Goal: Information Seeking & Learning: Learn about a topic

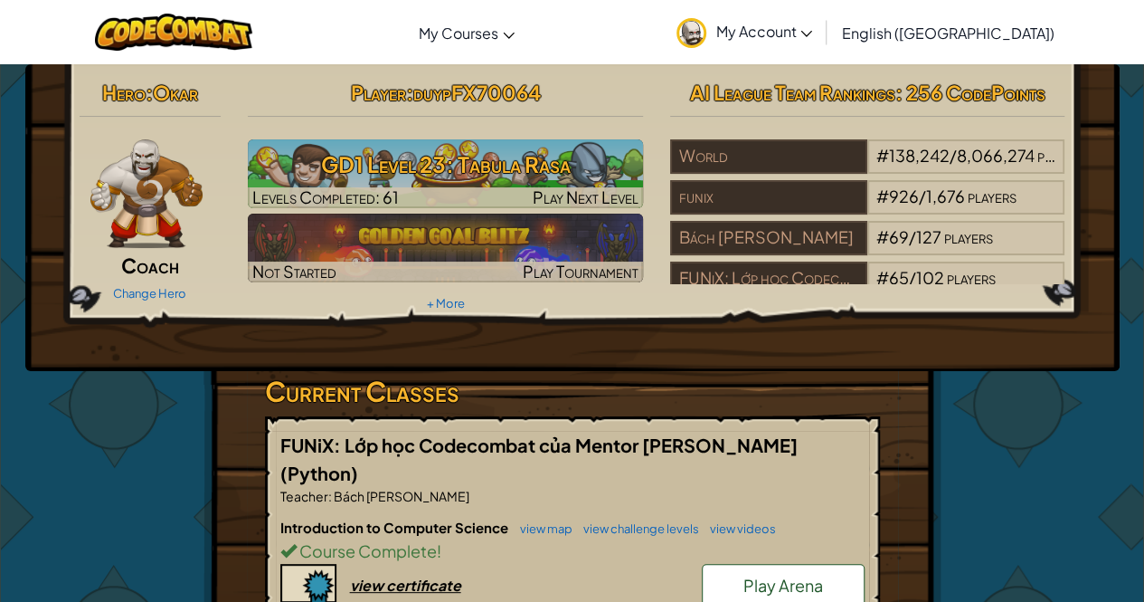
scroll to position [271, 0]
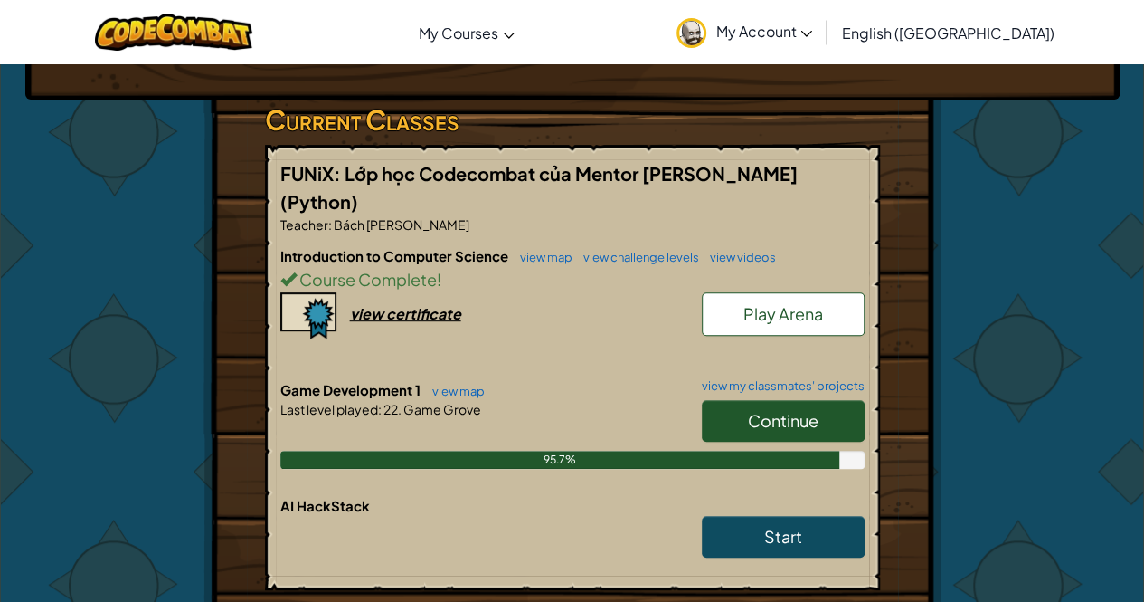
drag, startPoint x: 742, startPoint y: 417, endPoint x: 517, endPoint y: 476, distance: 231.9
click at [517, 476] on div "Game Development 1 view map view my classmates' projects Continue Last level pl…" at bounding box center [572, 438] width 584 height 116
click at [744, 421] on link "Continue" at bounding box center [783, 421] width 163 height 42
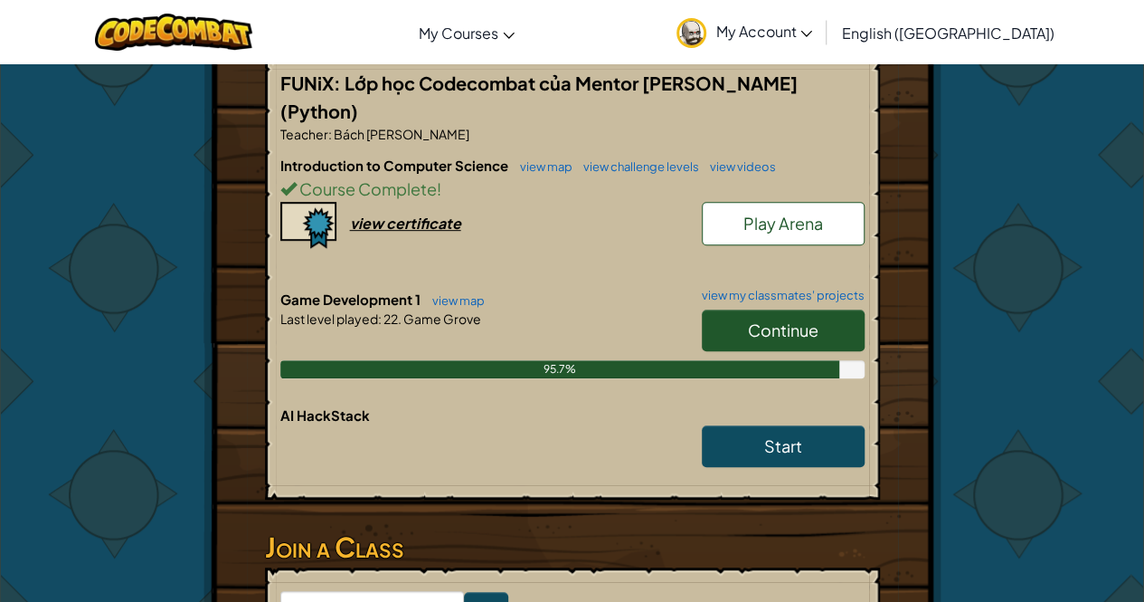
scroll to position [362, 0]
click at [783, 311] on link "Continue" at bounding box center [783, 330] width 163 height 42
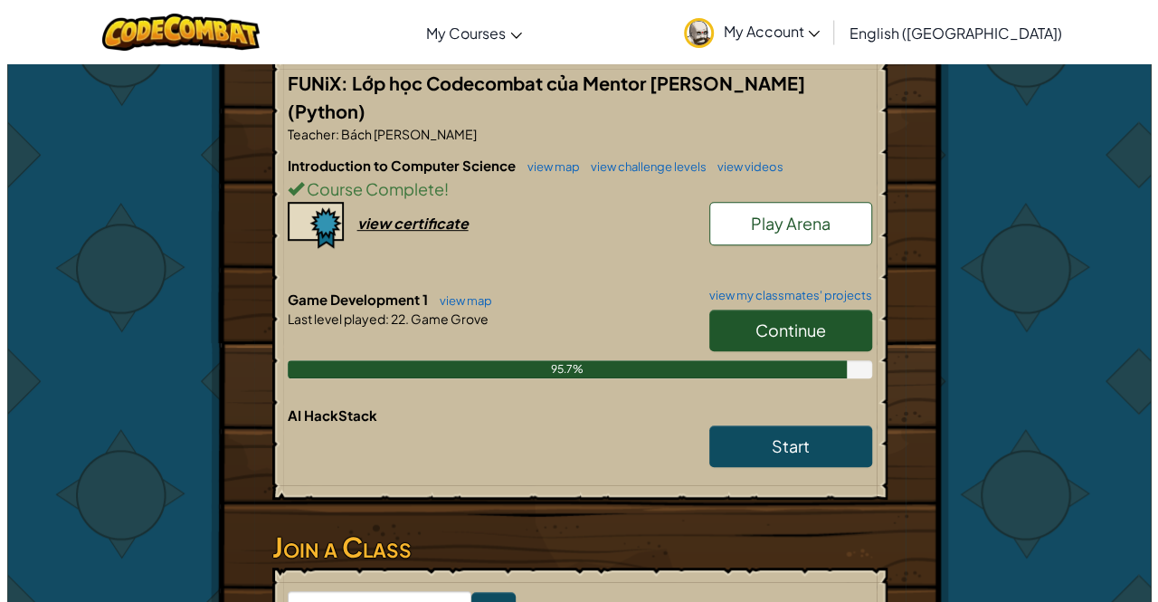
scroll to position [0, 0]
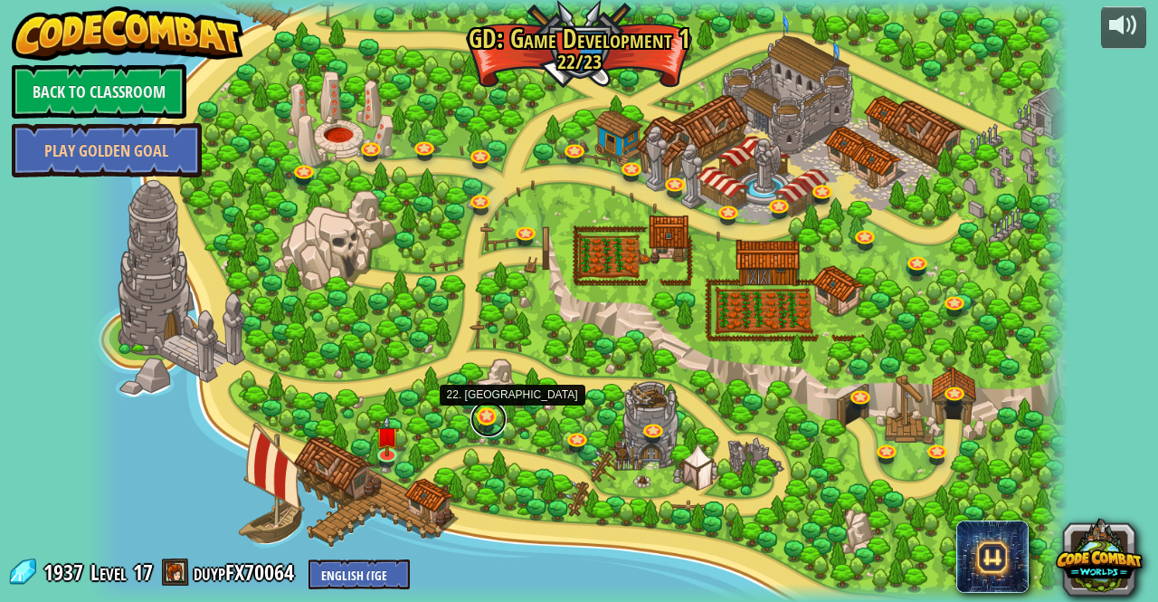
click at [492, 421] on link at bounding box center [488, 419] width 36 height 36
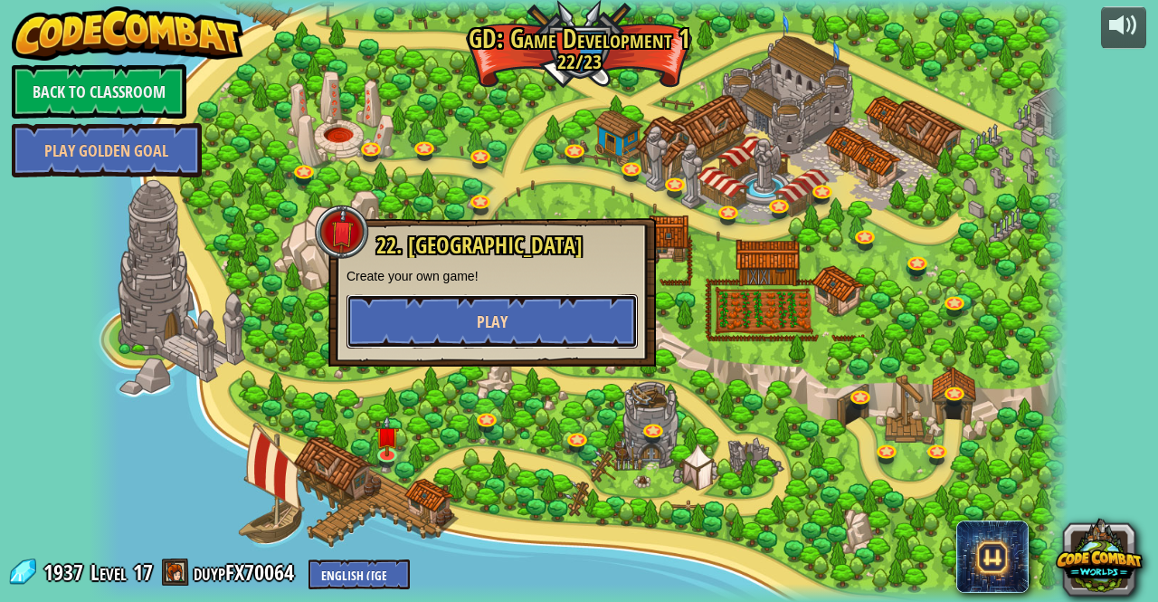
click at [523, 327] on button "Play" at bounding box center [491, 321] width 291 height 54
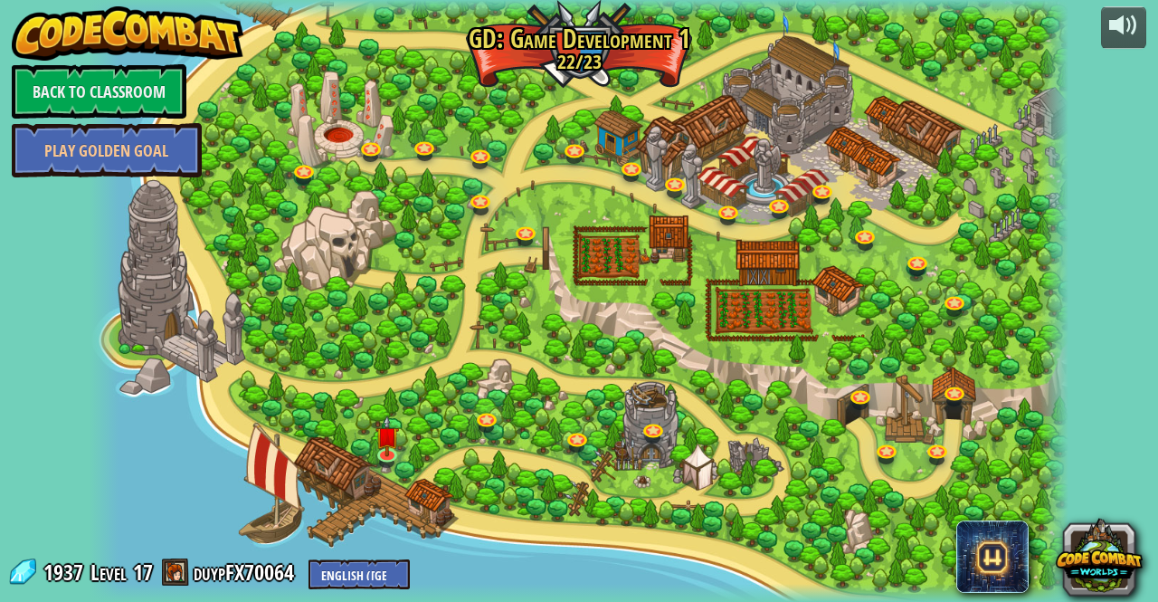
click at [529, 279] on div at bounding box center [579, 301] width 979 height 602
click at [386, 441] on img at bounding box center [387, 425] width 24 height 55
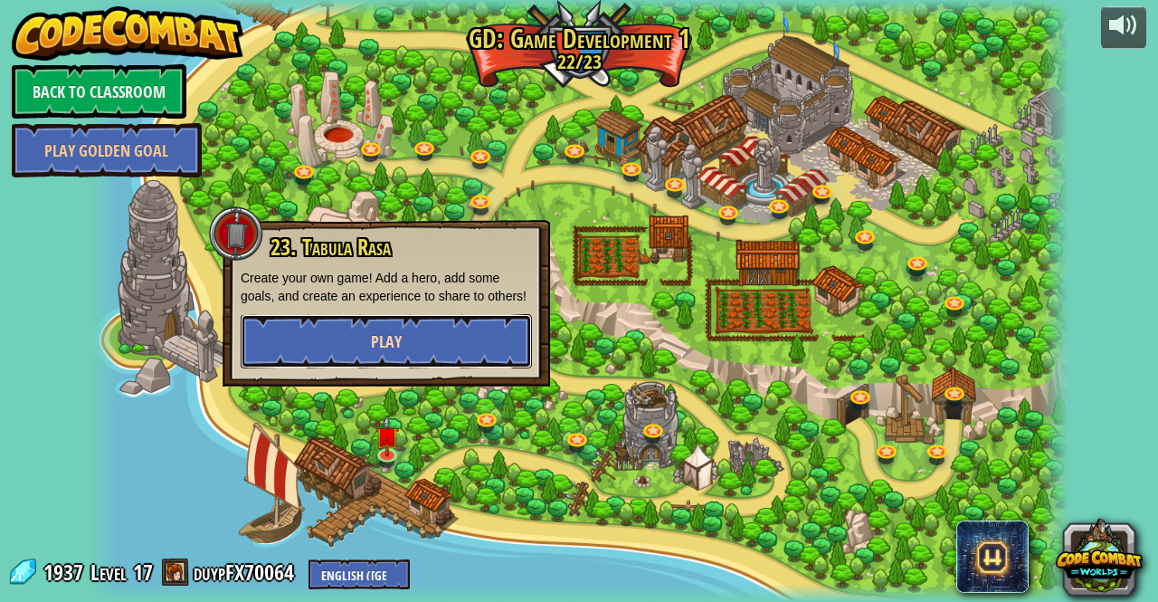
click at [425, 351] on button "Play" at bounding box center [386, 341] width 291 height 54
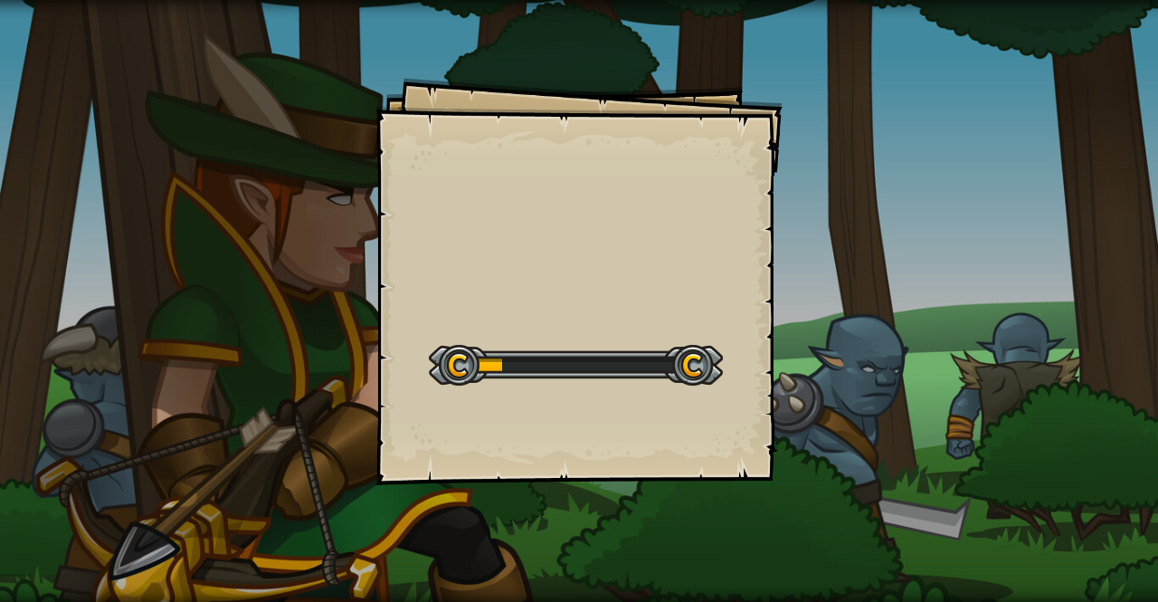
drag, startPoint x: 440, startPoint y: 308, endPoint x: 586, endPoint y: 337, distance: 149.6
click at [586, 337] on div "Goals Start Level Error loading from server. Try refreshing the page. You'll ne…" at bounding box center [578, 281] width 407 height 407
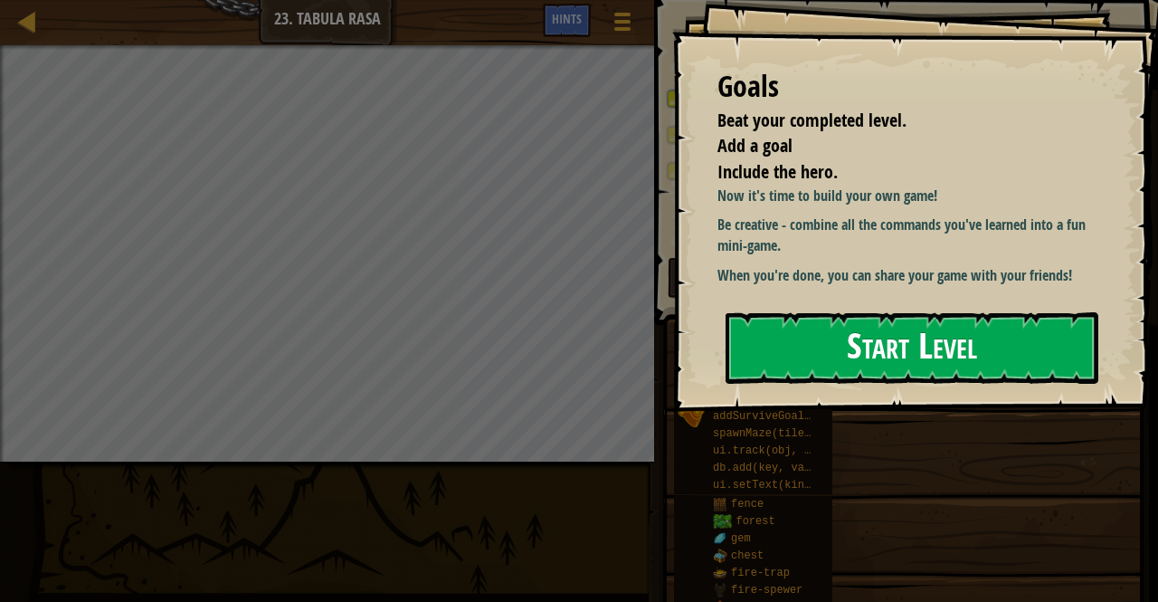
click at [844, 341] on button "Start Level" at bounding box center [912, 347] width 373 height 71
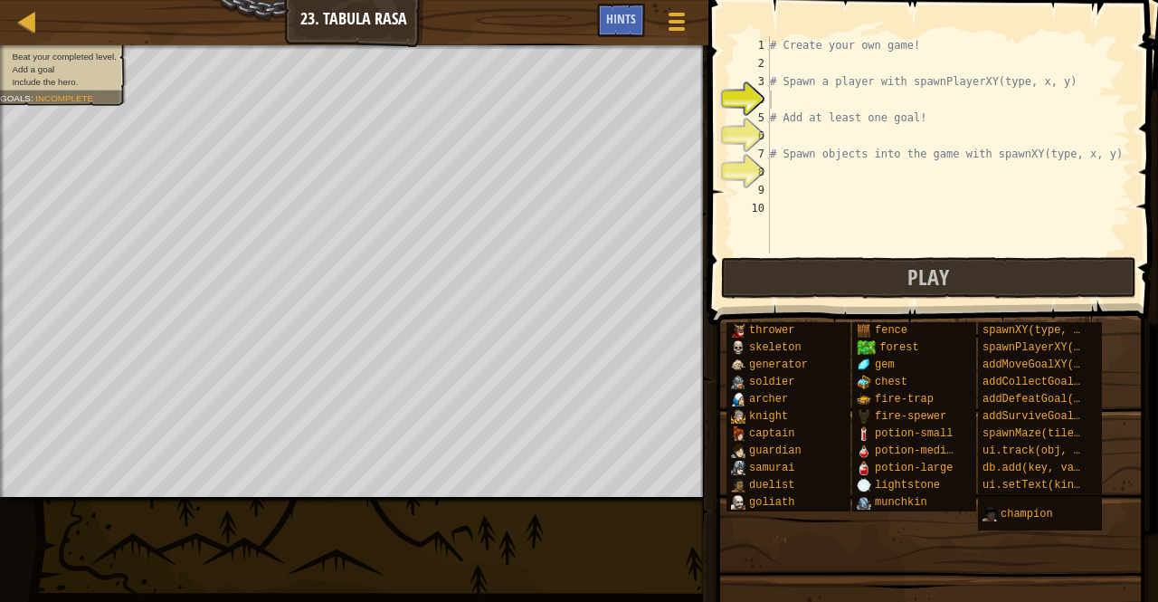
drag, startPoint x: 923, startPoint y: 519, endPoint x: 915, endPoint y: 565, distance: 46.7
click at [915, 531] on div "thrower skeleton generator soldier [PERSON_NAME] [PERSON_NAME] captain guardian…" at bounding box center [936, 426] width 420 height 210
click at [811, 100] on div "# Create your own game! # Spawn a player with spawnPlayerXY(type, x, y) # Add a…" at bounding box center [948, 162] width 365 height 253
drag, startPoint x: 901, startPoint y: 81, endPoint x: 1086, endPoint y: 77, distance: 184.6
click at [1086, 77] on div "# Create your own game! # Spawn a player with spawnPlayerXY(type, x, y) # Add a…" at bounding box center [948, 162] width 365 height 253
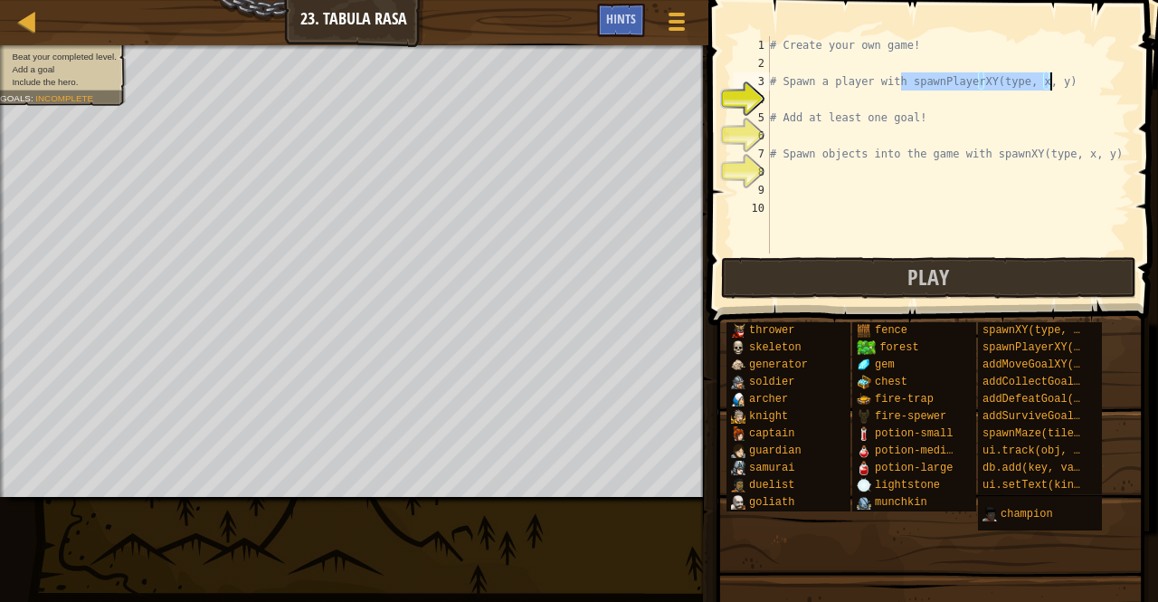
type textarea "# Spawn a player with spawnPlayerXY(type, x, y)"
click at [926, 93] on div "# Create your own game! # Spawn a player with spawnPlayerXY(type, x, y) # Add a…" at bounding box center [948, 162] width 365 height 253
paste textarea "spawnPlayerXY(type, x, y)"
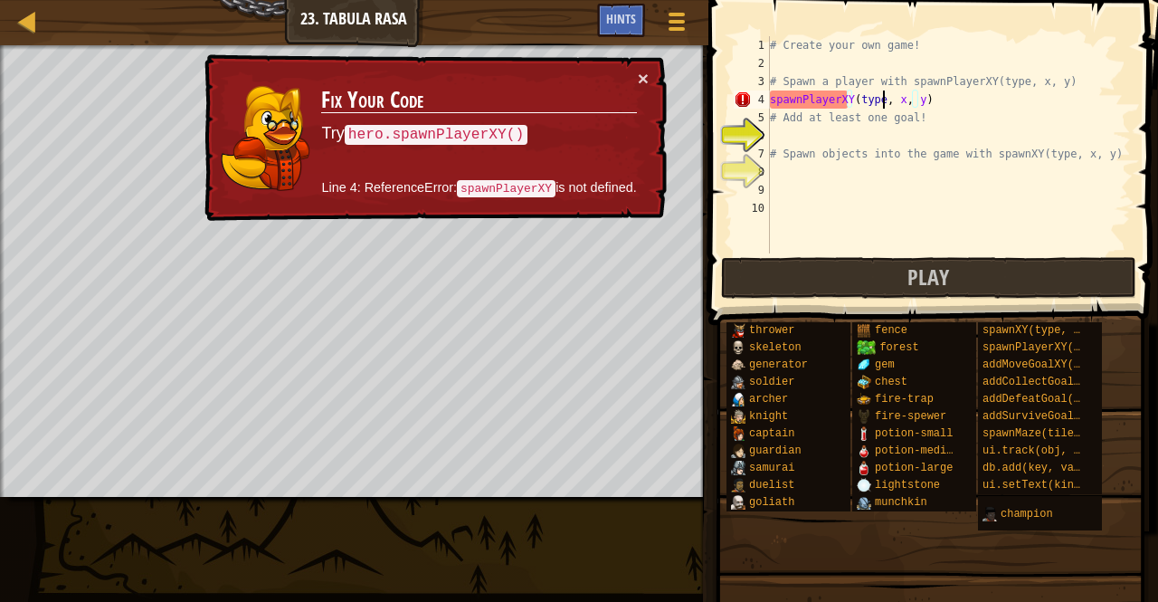
click at [885, 99] on div "# Create your own game! # Spawn a player with spawnPlayerXY(type, x, y) spawnPl…" at bounding box center [948, 162] width 365 height 253
click at [868, 100] on div "# Create your own game! # Spawn a player with spawnPlayerXY(type, x, y) spawnPl…" at bounding box center [948, 162] width 365 height 253
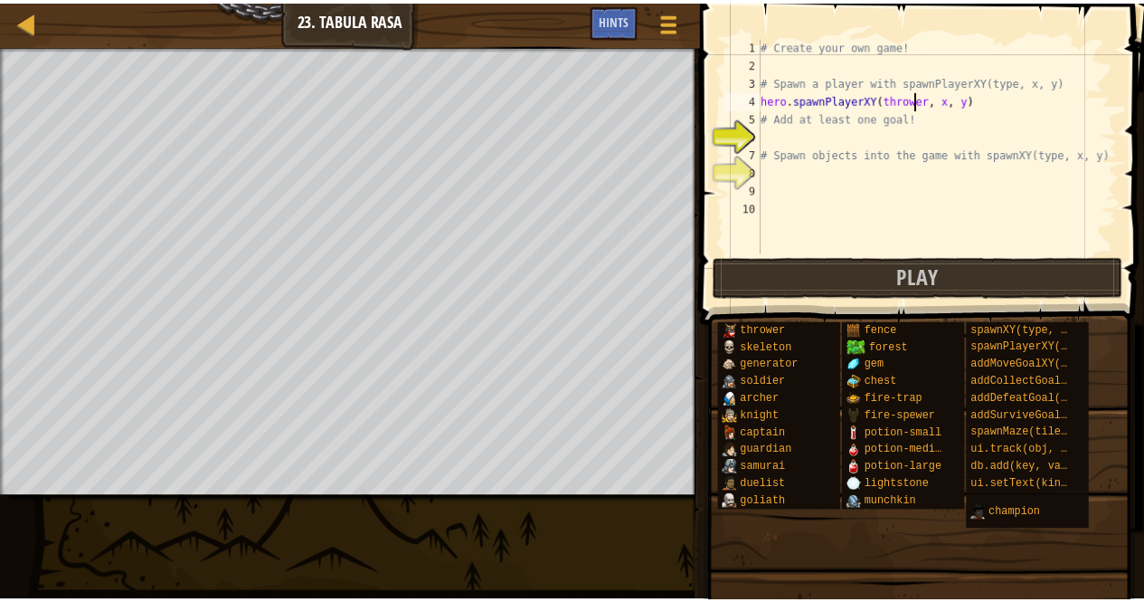
scroll to position [8, 13]
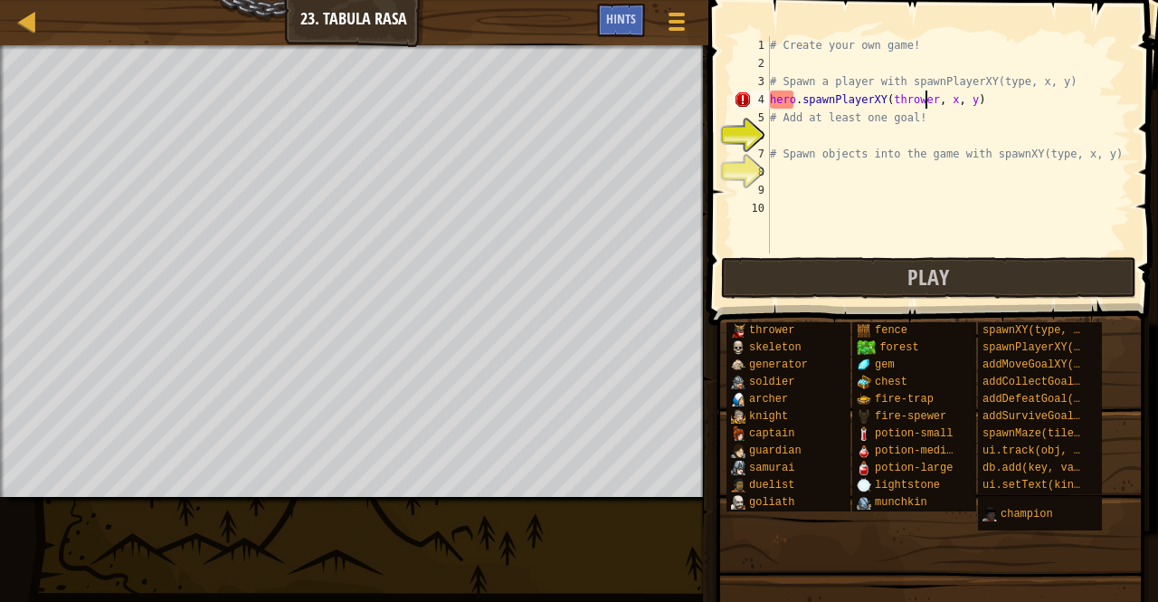
type textarea "hero.spawnPlayerXY(thrower, x, y)"
click at [9, 14] on div "Map Game Development 1 23. Tabula Rasa Game Menu Done Hints" at bounding box center [354, 22] width 708 height 45
click at [36, 26] on div at bounding box center [27, 21] width 23 height 23
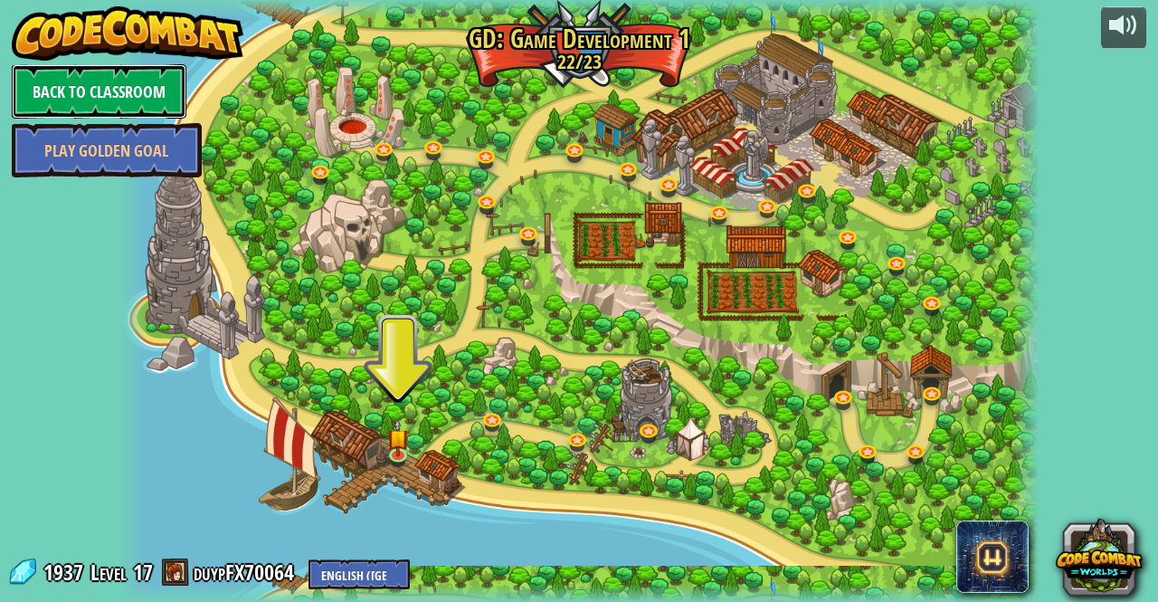
click at [133, 86] on link "Back to Classroom" at bounding box center [99, 91] width 175 height 54
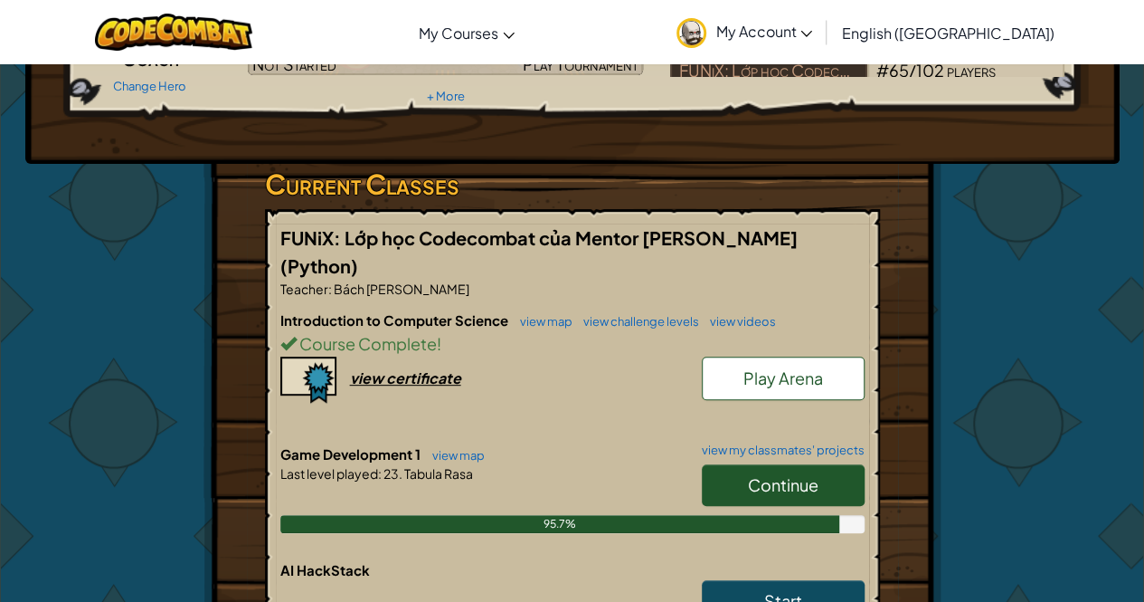
scroll to position [211, 0]
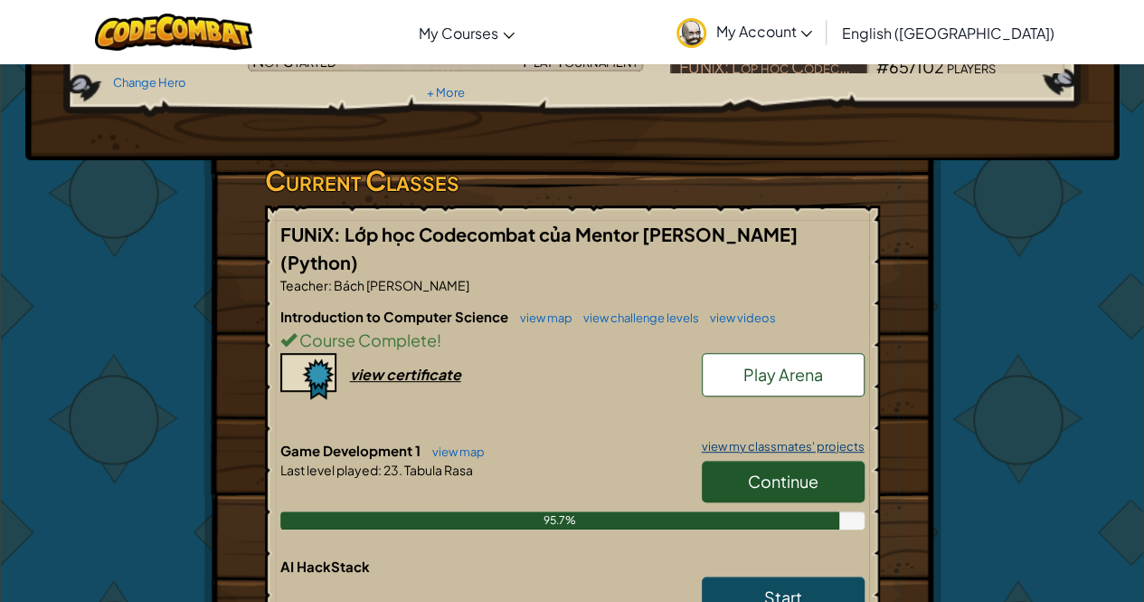
click at [805, 441] on link "view my classmates' projects" at bounding box center [779, 447] width 172 height 12
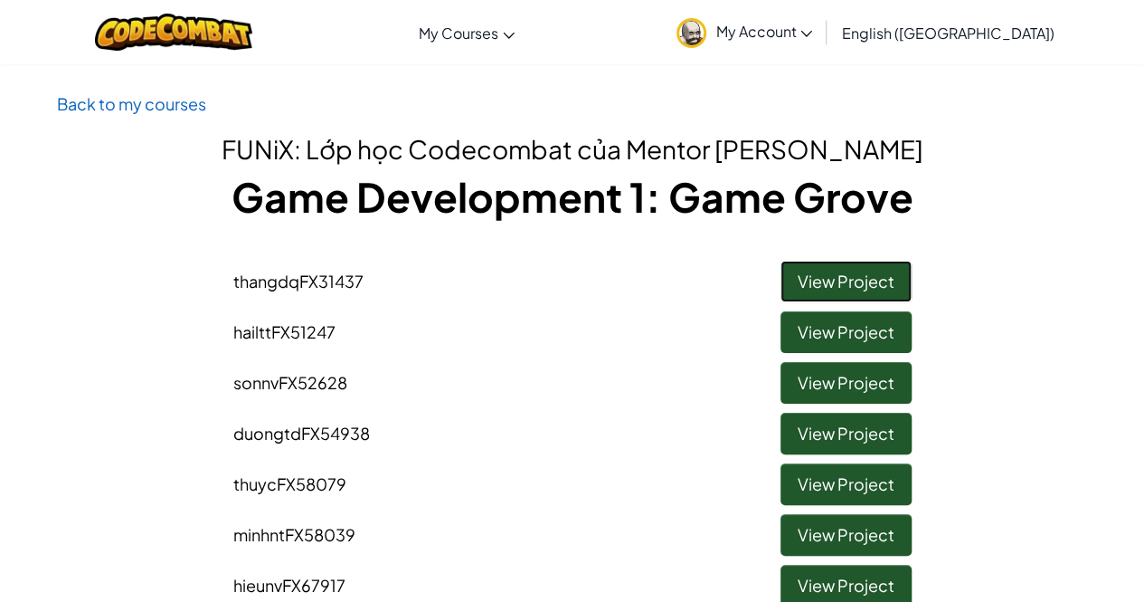
click at [858, 268] on link "View Project" at bounding box center [846, 282] width 131 height 42
click at [827, 351] on link "View Project" at bounding box center [846, 332] width 131 height 42
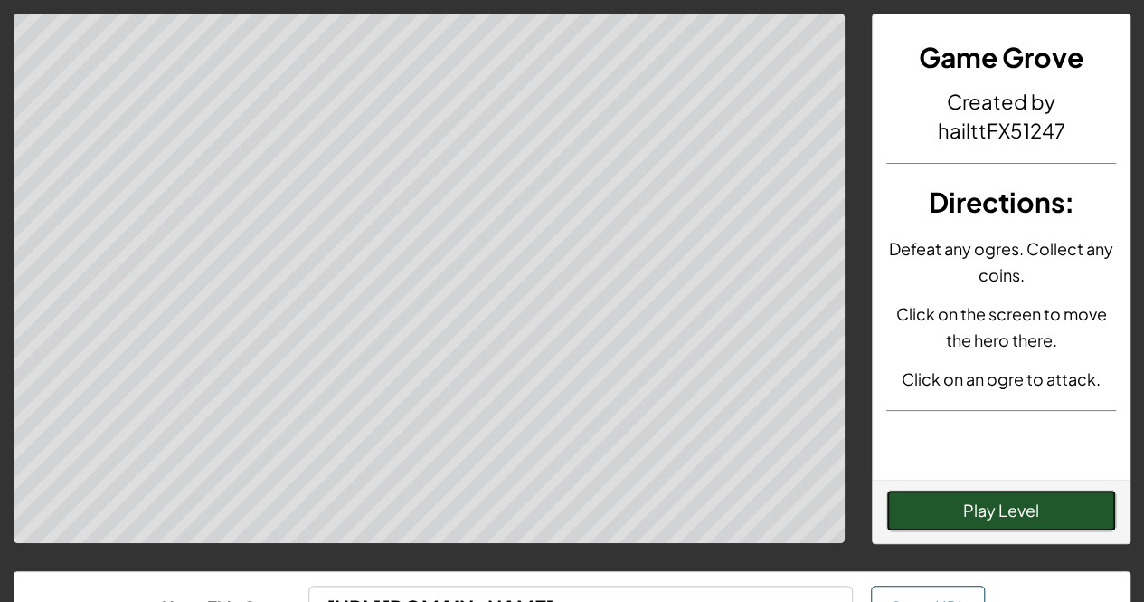
click at [960, 500] on button "Play Level" at bounding box center [1002, 510] width 230 height 42
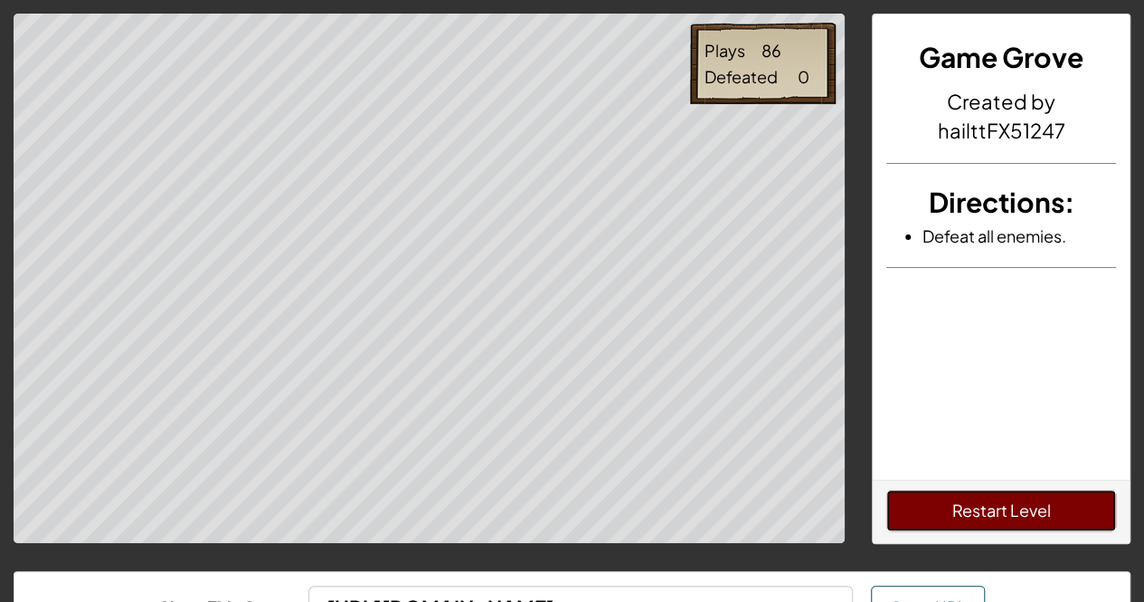
click at [930, 506] on button "Restart Level" at bounding box center [1002, 510] width 230 height 42
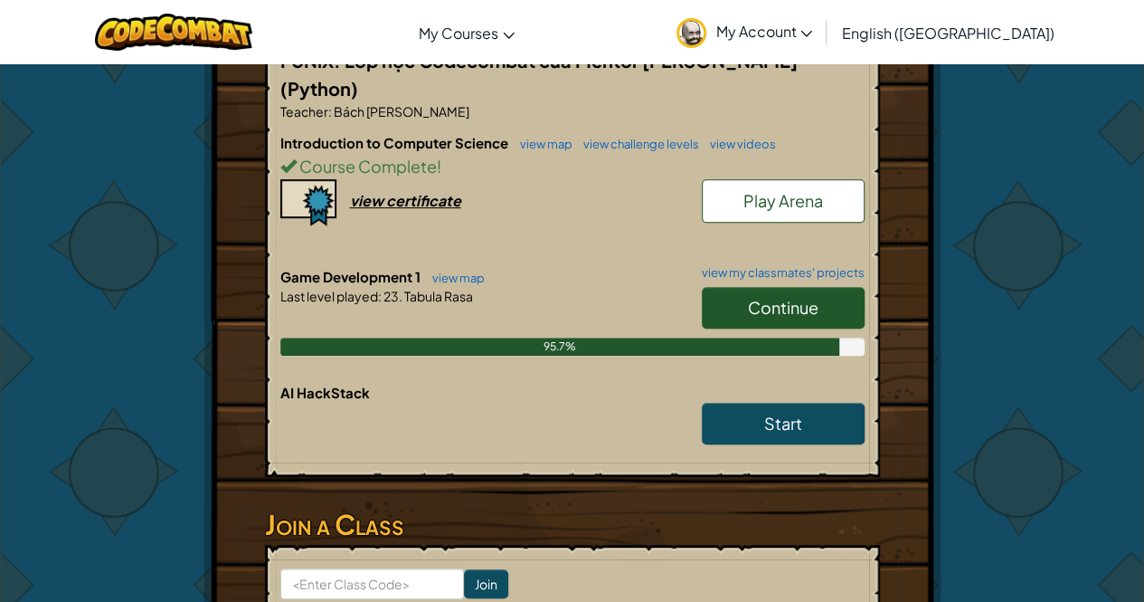
scroll to position [385, 0]
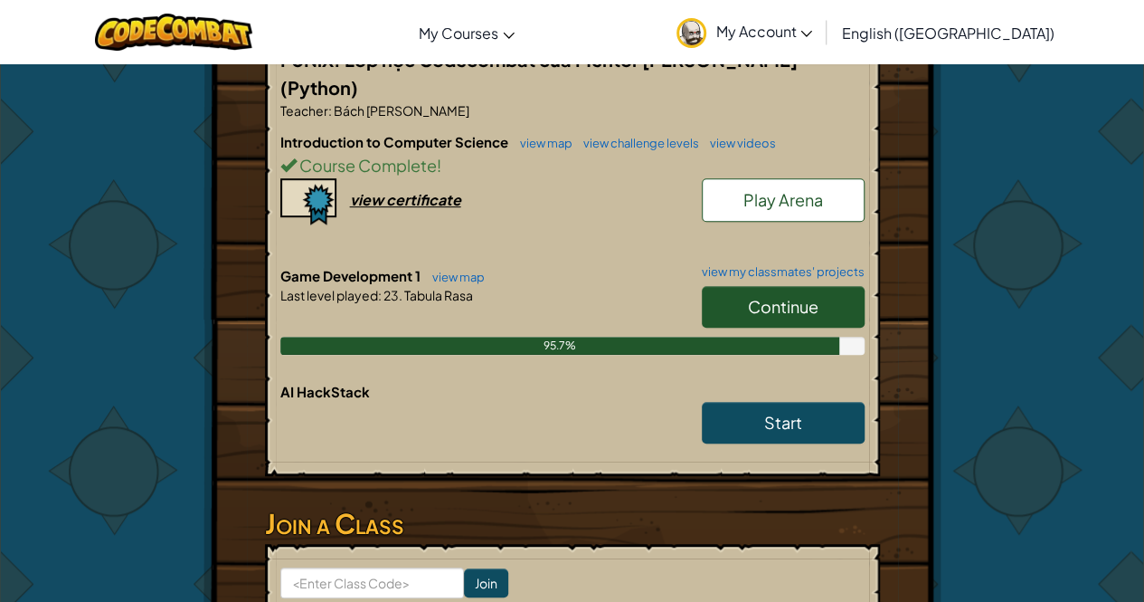
click at [737, 307] on link "Continue" at bounding box center [783, 307] width 163 height 42
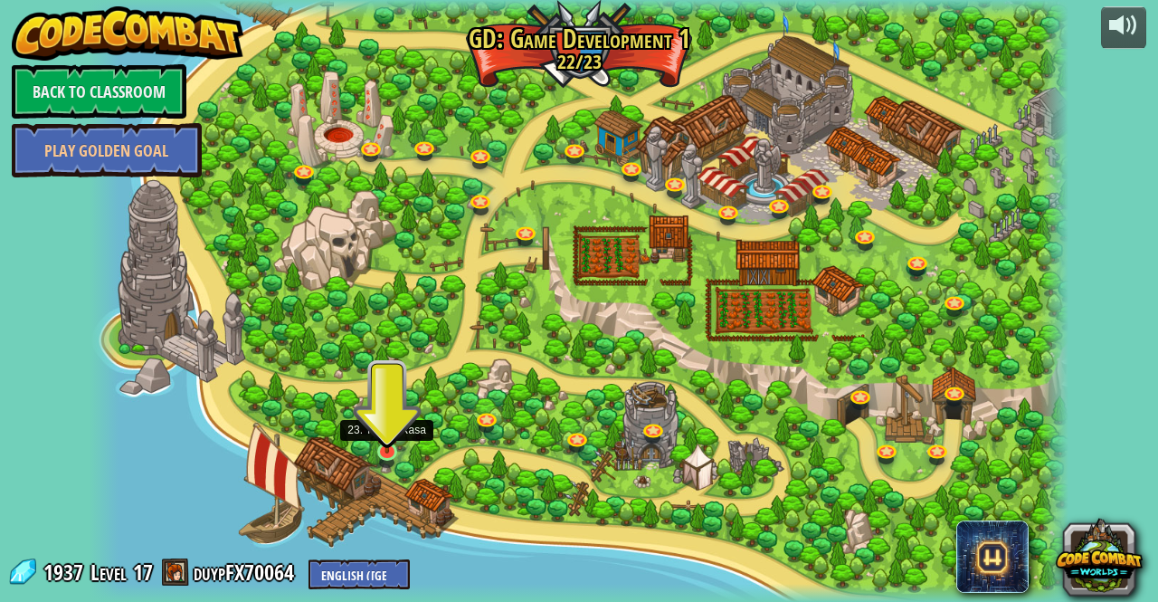
click at [393, 444] on img at bounding box center [387, 425] width 24 height 55
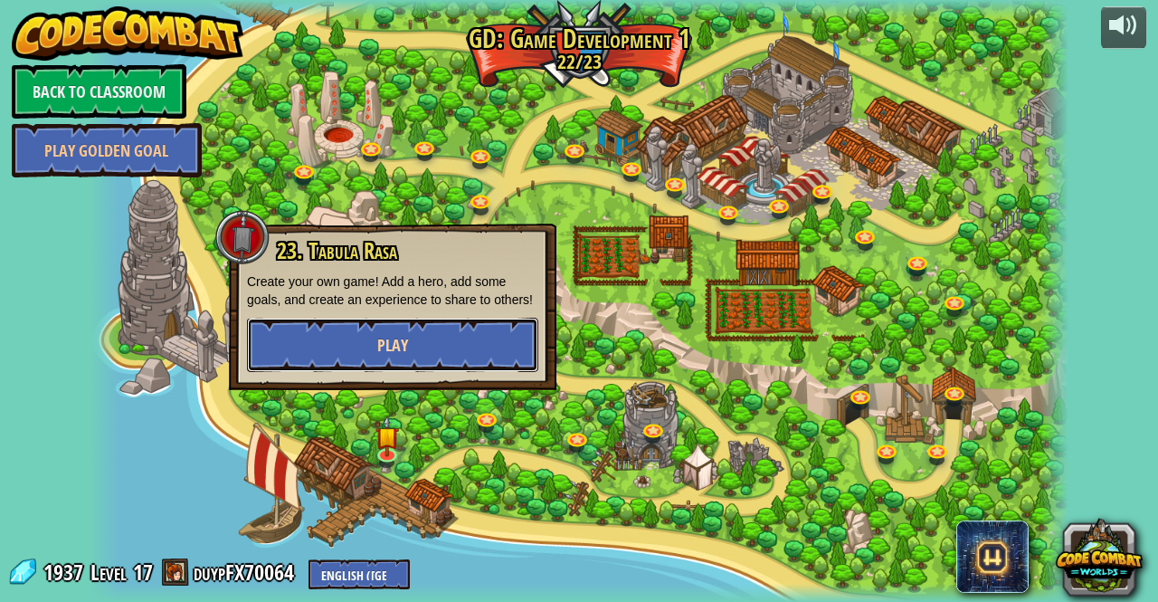
click at [365, 363] on button "Play" at bounding box center [392, 345] width 291 height 54
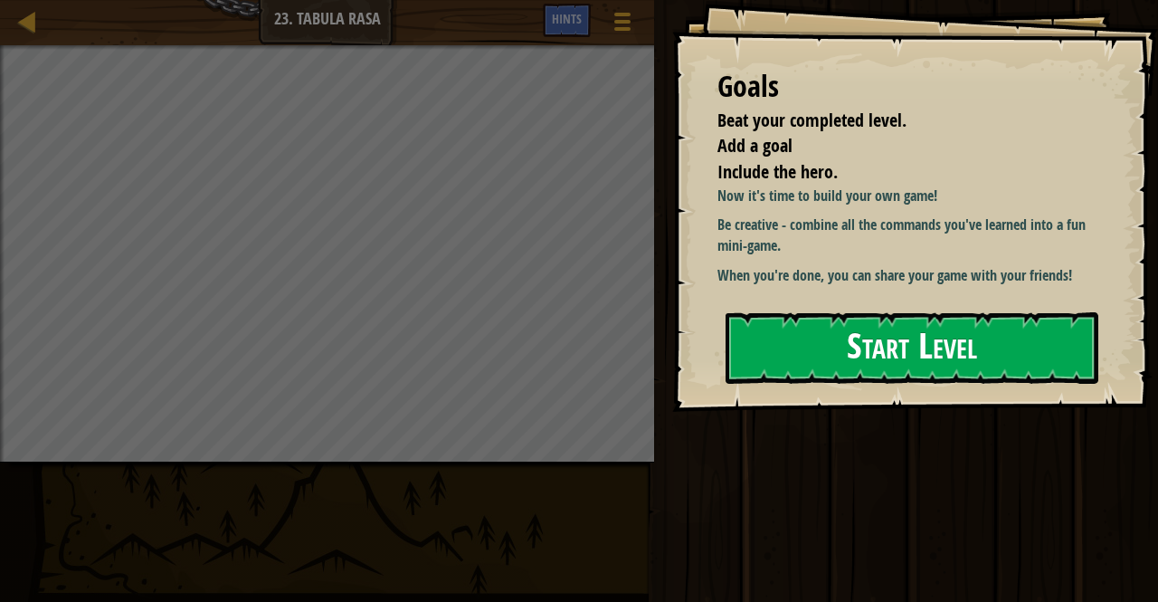
click at [861, 355] on button "Start Level" at bounding box center [912, 347] width 373 height 71
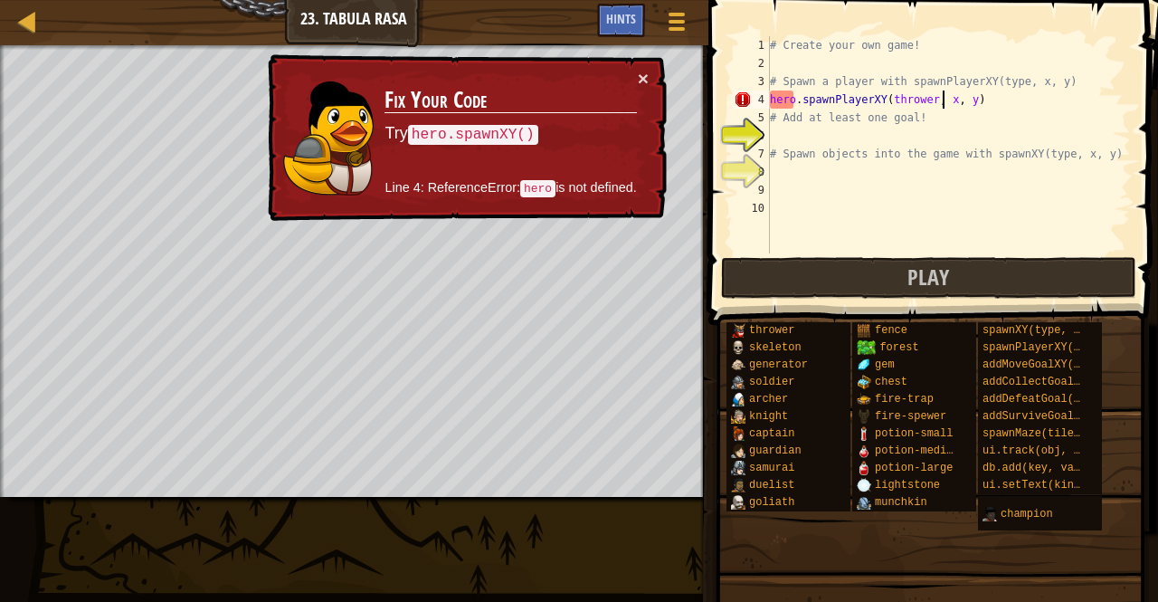
click at [941, 105] on div "# Create your own game! # Spawn a player with spawnPlayerXY(type, x, y) hero . …" at bounding box center [948, 162] width 365 height 253
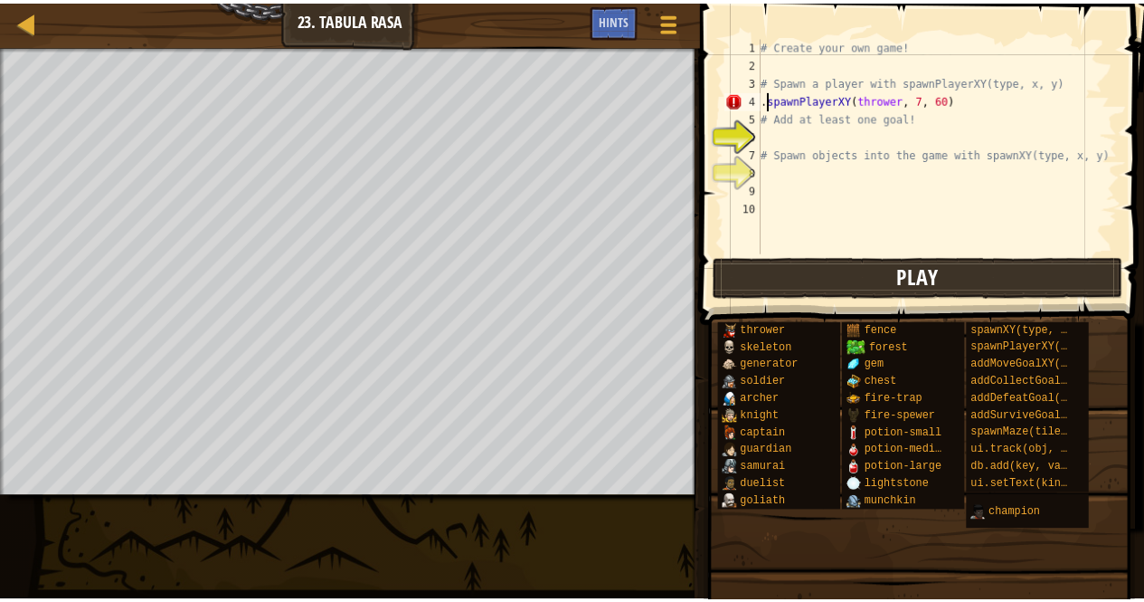
scroll to position [8, 13]
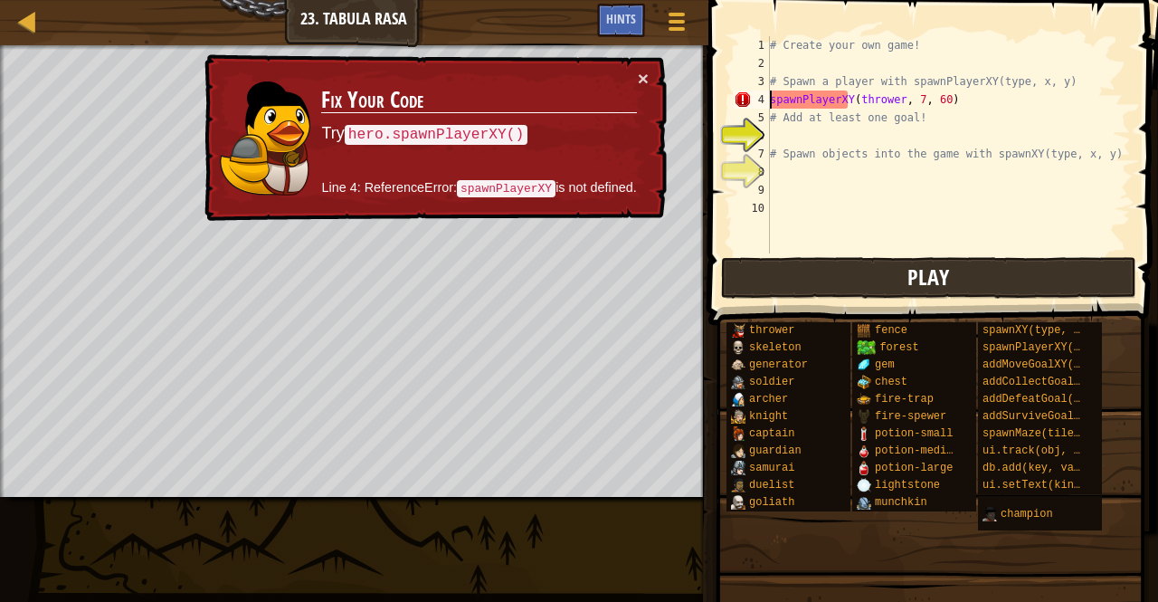
type textarea "spawnPlayerXY(thrower, 7, 60)"
click at [803, 280] on button "Play" at bounding box center [928, 278] width 415 height 42
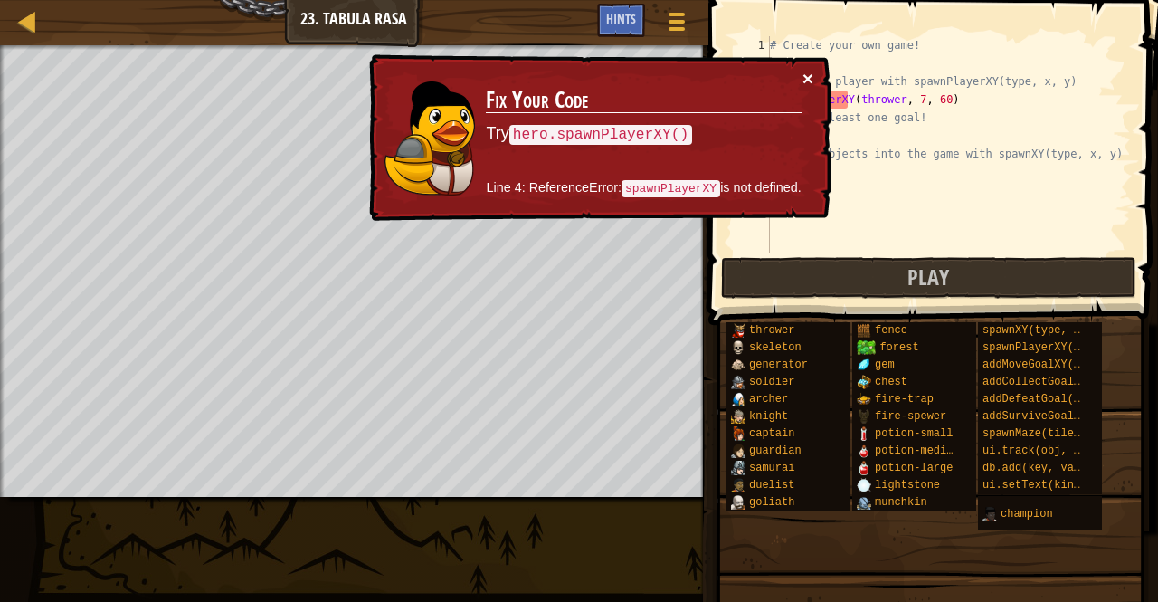
click at [807, 81] on button "×" at bounding box center [807, 78] width 11 height 19
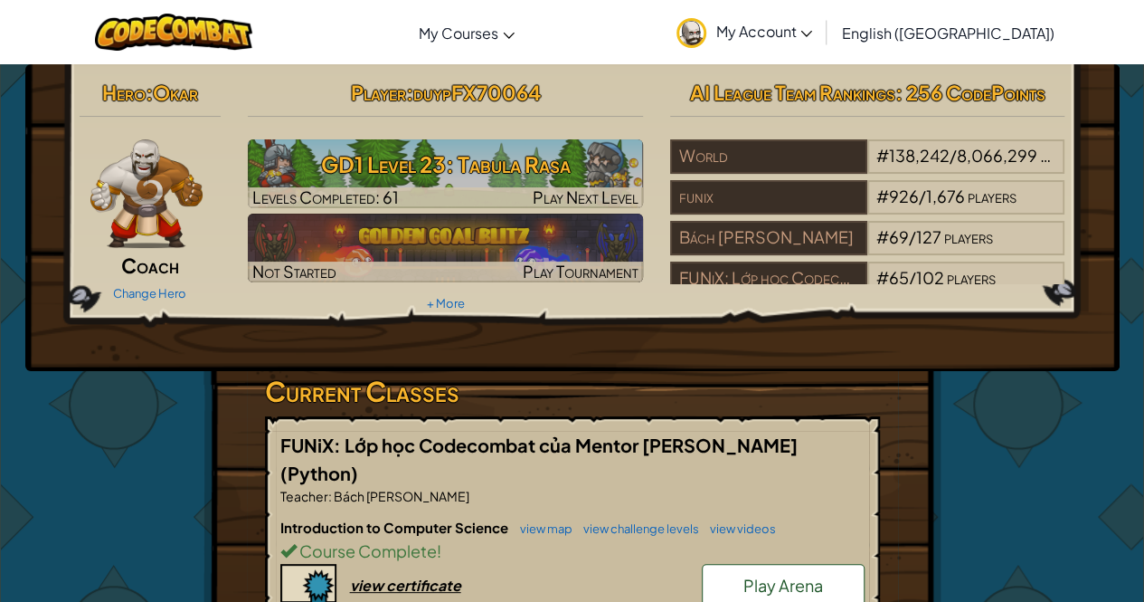
scroll to position [199, 0]
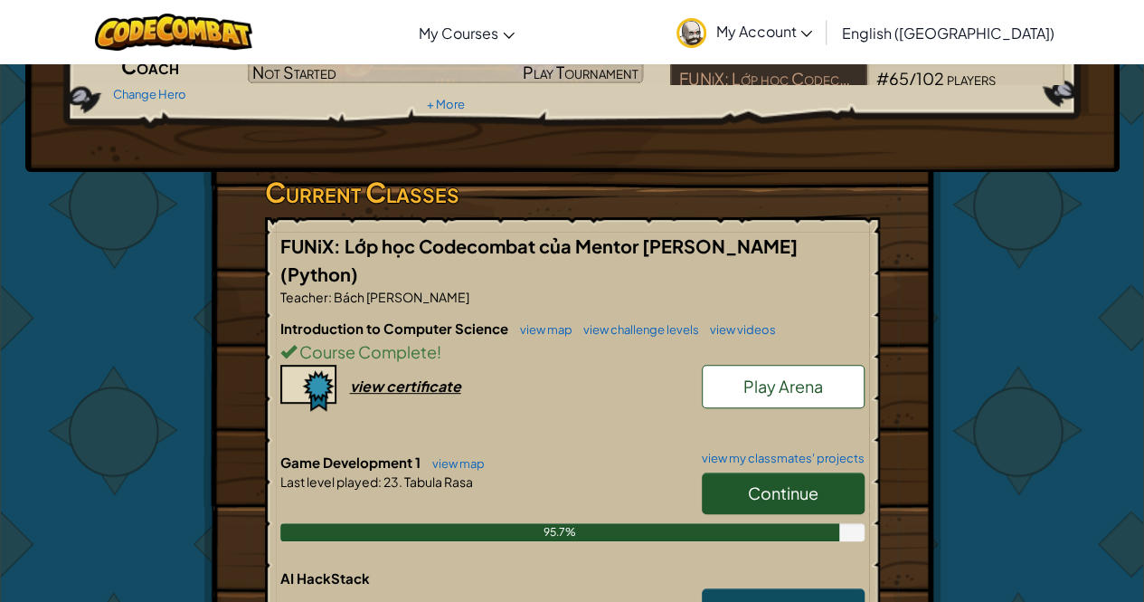
drag, startPoint x: 780, startPoint y: 248, endPoint x: 791, endPoint y: 132, distance: 116.3
click at [780, 248] on span "FUNiX: Lớp học Codecombat của Mentor [PERSON_NAME]" at bounding box center [538, 245] width 517 height 23
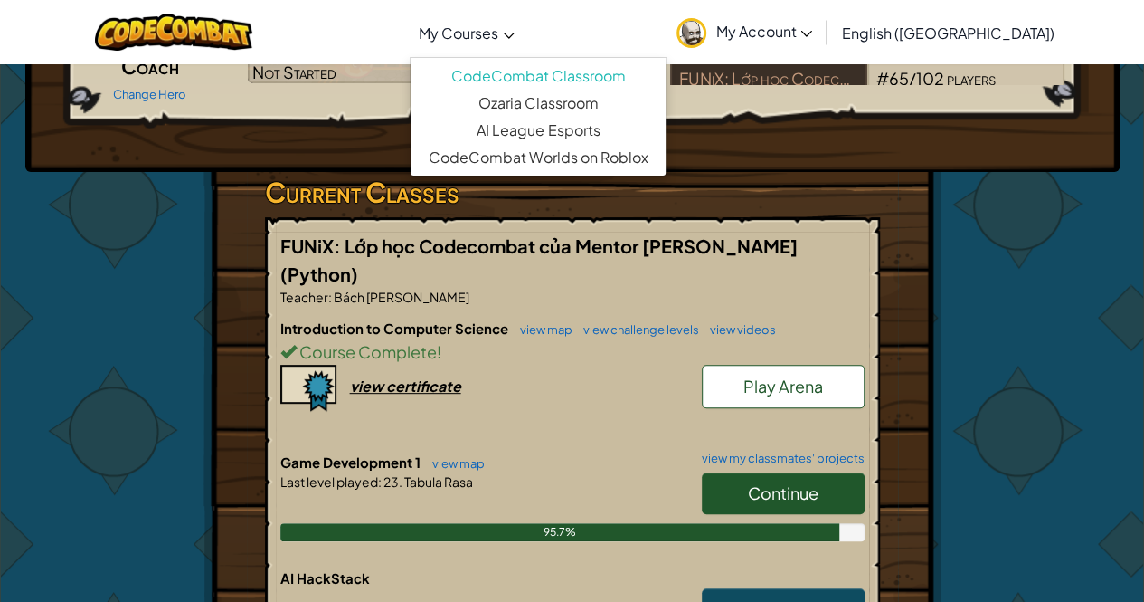
click at [516, 48] on link "My Courses" at bounding box center [467, 32] width 114 height 49
click at [561, 242] on span "FUNiX: Lớp học Codecombat của Mentor [PERSON_NAME]" at bounding box center [538, 245] width 517 height 23
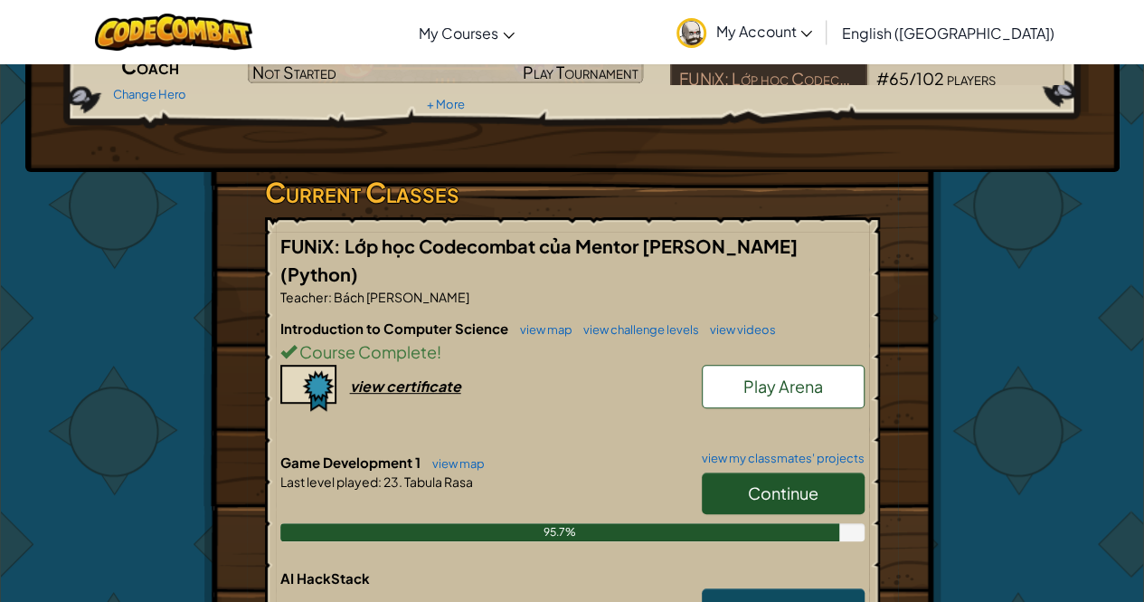
click at [864, 3] on div "Toggle navigation My Courses CodeCombat Classroom Ozaria Classroom AI League Es…" at bounding box center [571, 32] width 1153 height 64
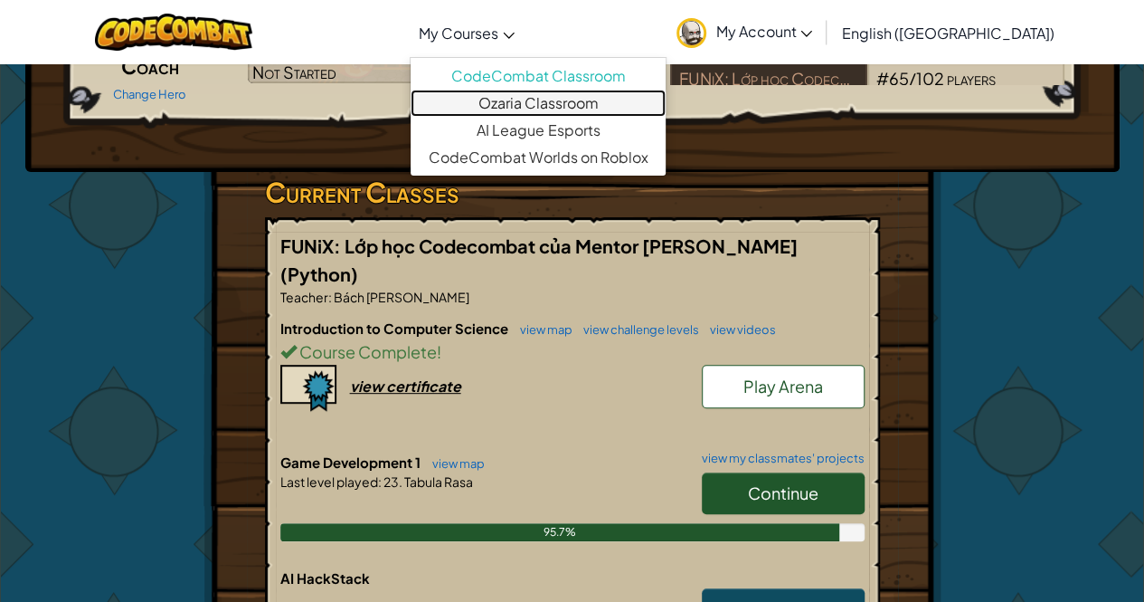
click at [549, 109] on link "Ozaria Classroom" at bounding box center [538, 103] width 255 height 27
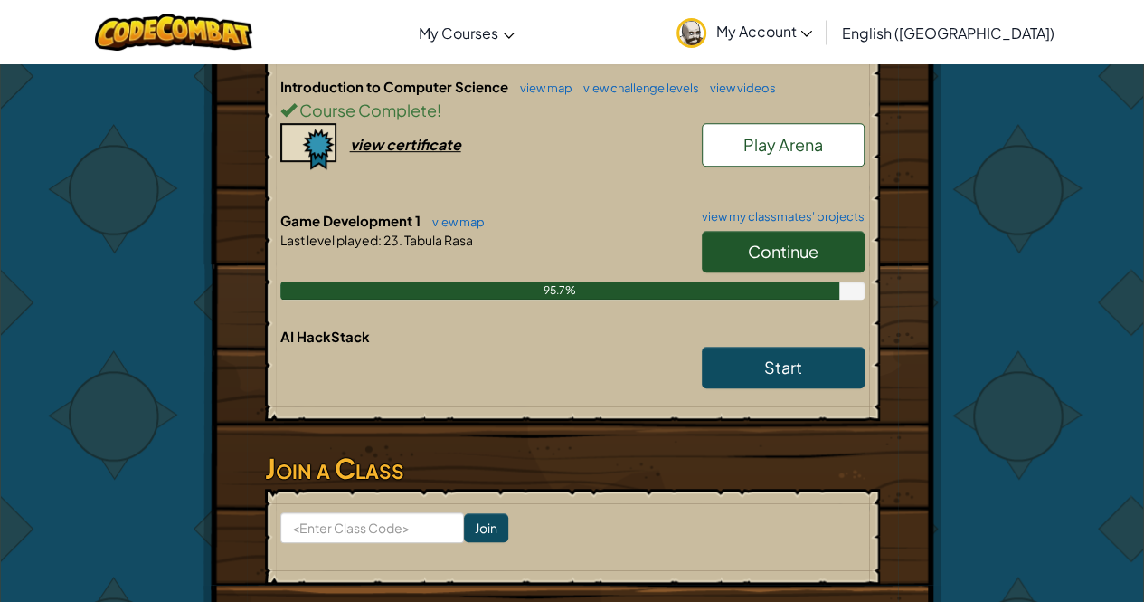
scroll to position [440, 0]
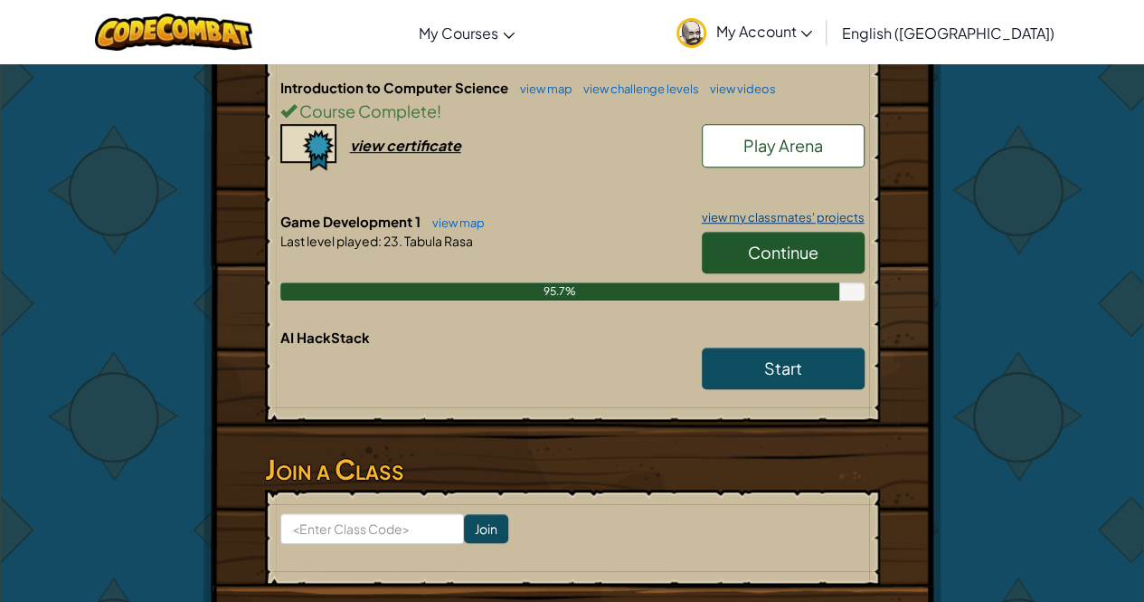
click at [758, 212] on link "view my classmates' projects" at bounding box center [779, 218] width 172 height 12
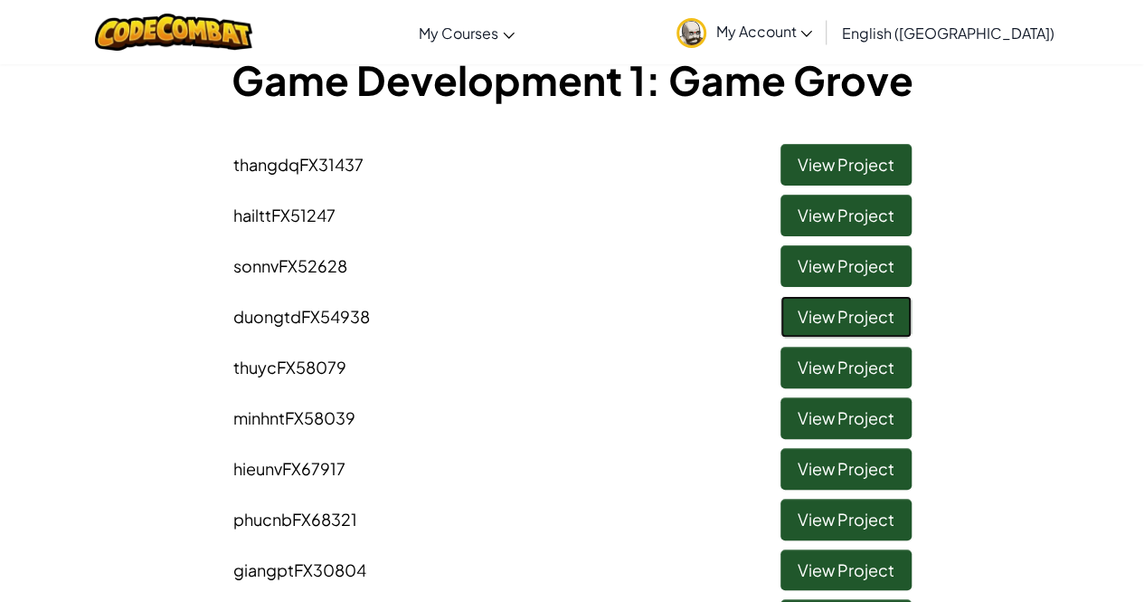
scroll to position [121, 0]
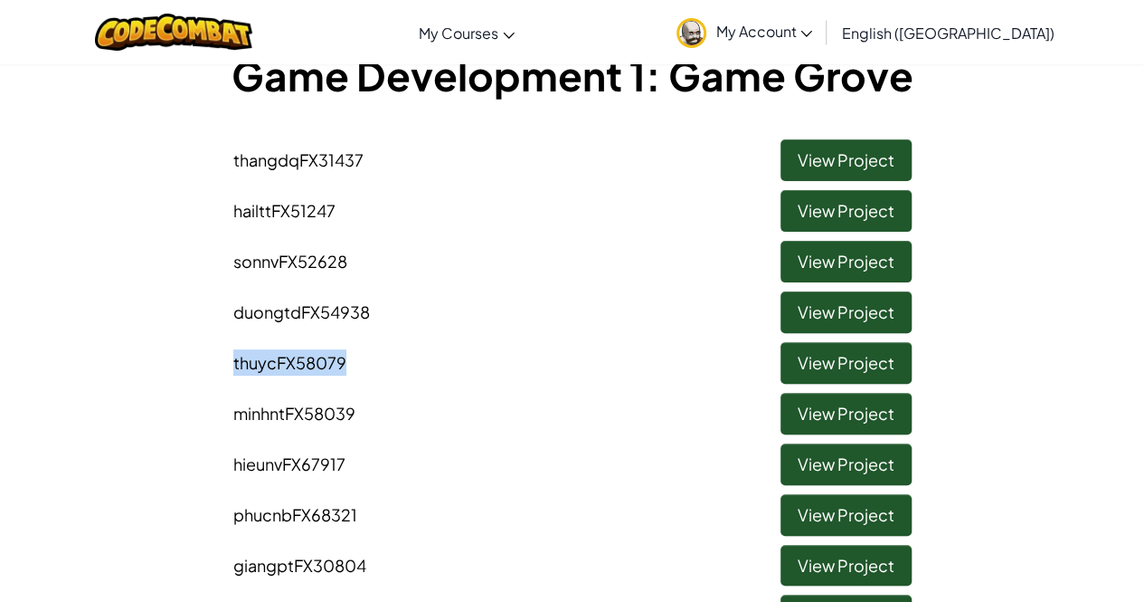
drag, startPoint x: 226, startPoint y: 360, endPoint x: 389, endPoint y: 368, distance: 163.0
click at [389, 368] on li "thuycFX58079 View Project" at bounding box center [573, 358] width 706 height 51
click at [810, 366] on link "View Project" at bounding box center [846, 363] width 131 height 42
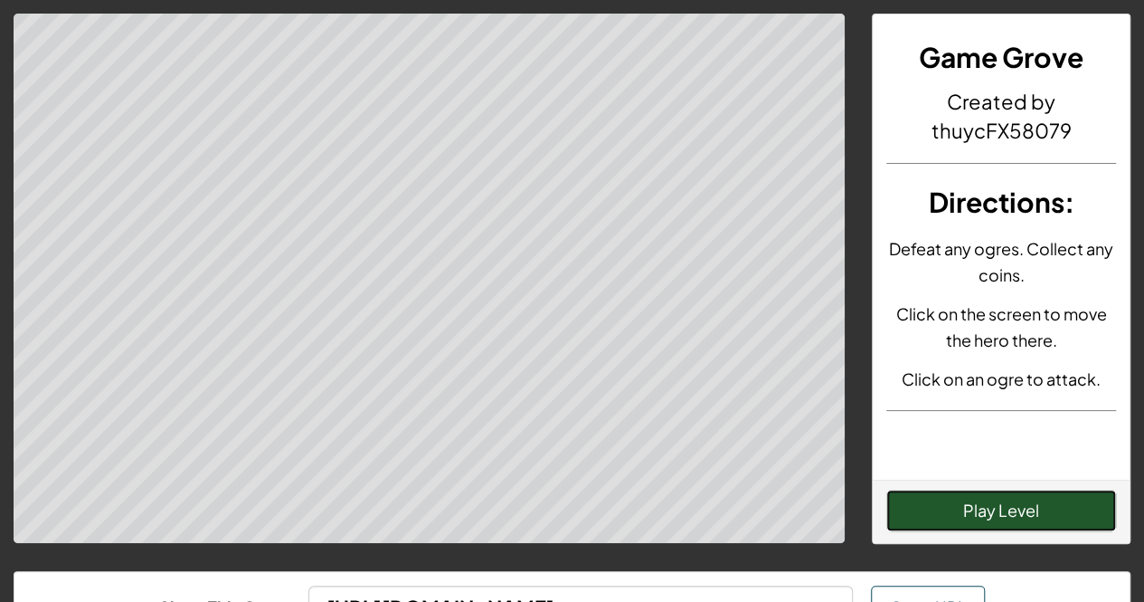
click at [932, 508] on button "Play Level" at bounding box center [1002, 510] width 230 height 42
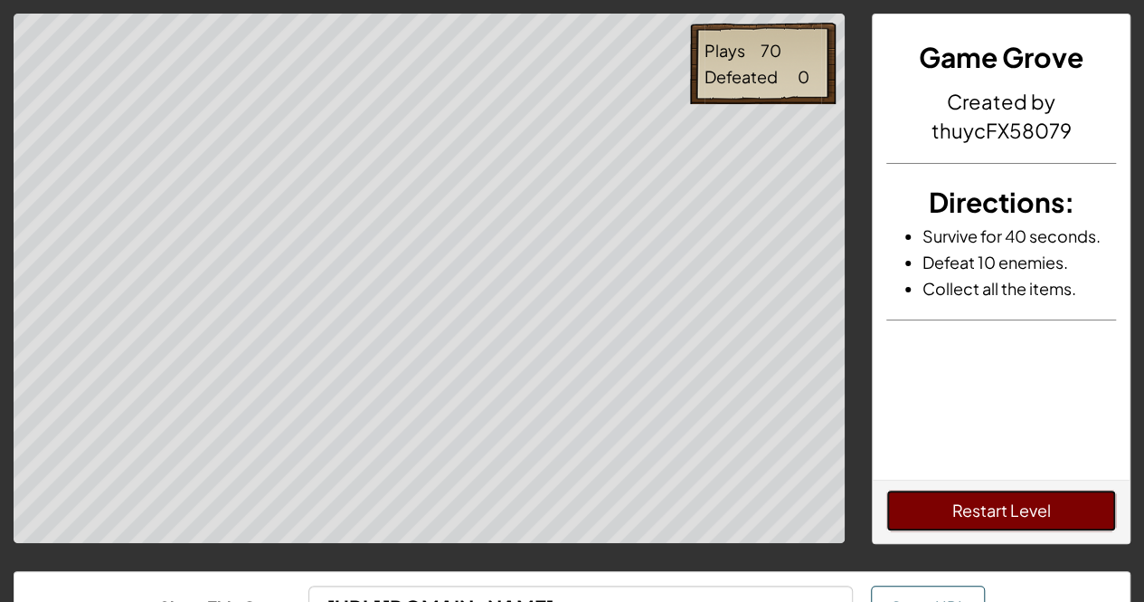
click at [1051, 518] on button "Restart Level" at bounding box center [1002, 510] width 230 height 42
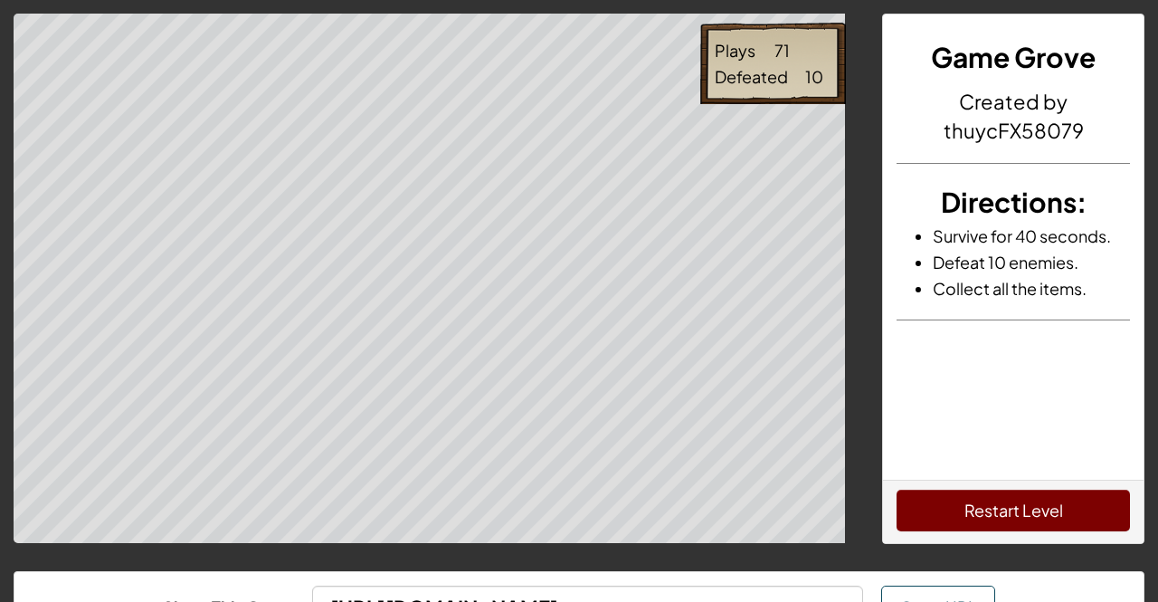
click at [422, 167] on body "Plays 71 Defeated 10 Game Grove Created by thuycFX58079 Directions : Survive fo…" at bounding box center [579, 372] width 1158 height 745
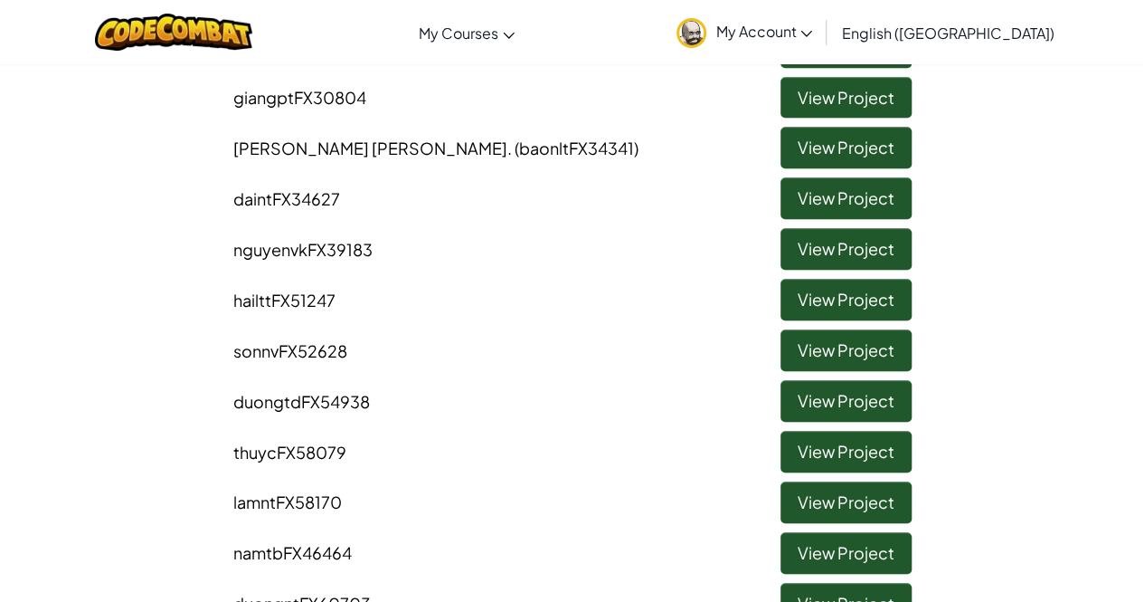
scroll to position [639, 0]
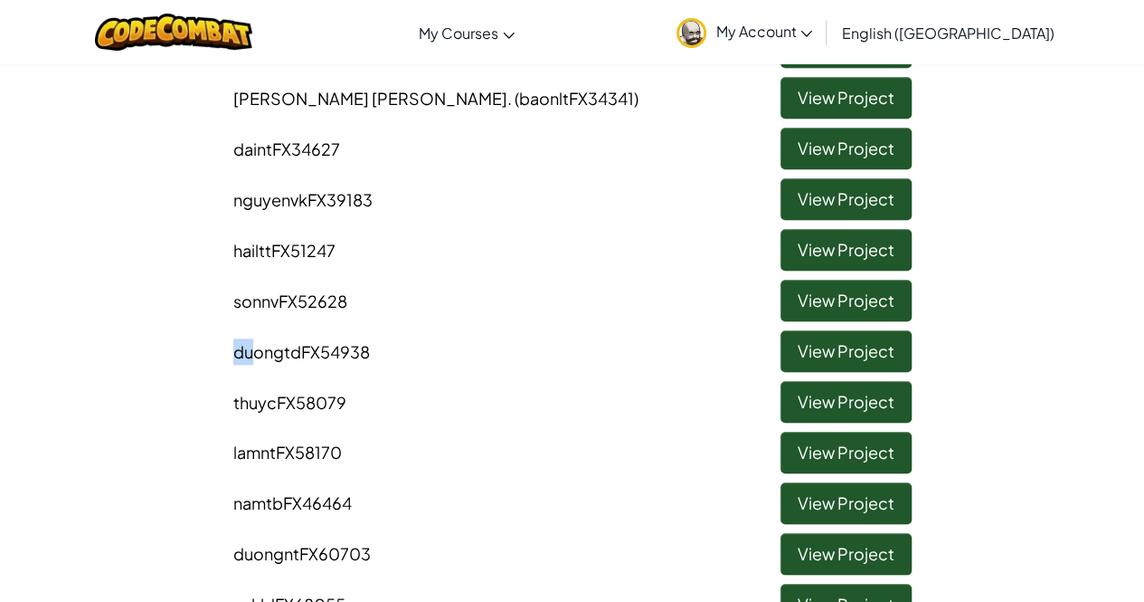
drag, startPoint x: 257, startPoint y: 351, endPoint x: 205, endPoint y: 363, distance: 52.9
click at [205, 363] on div "thangdqFX31437 View Project hailttFX51247 View Project sonnvFX52628 View Projec…" at bounding box center [572, 144] width 1058 height 1063
click at [210, 365] on div "thangdqFX31437 View Project hailttFX51247 View Project sonnvFX52628 View Projec…" at bounding box center [572, 144] width 1058 height 1063
drag, startPoint x: 243, startPoint y: 428, endPoint x: 384, endPoint y: 487, distance: 152.0
click at [384, 487] on div "thangdqFX31437 View Project hailttFX51247 View Project sonnvFX52628 View Projec…" at bounding box center [572, 144] width 1058 height 1063
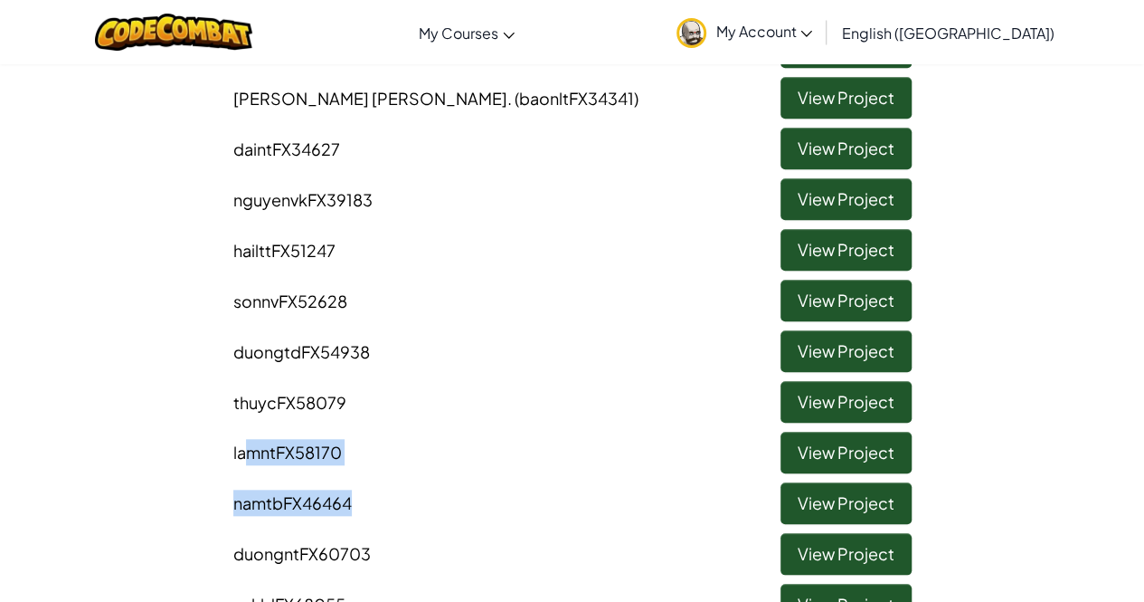
click at [384, 487] on li "namtbFX46464 View Project" at bounding box center [573, 498] width 706 height 51
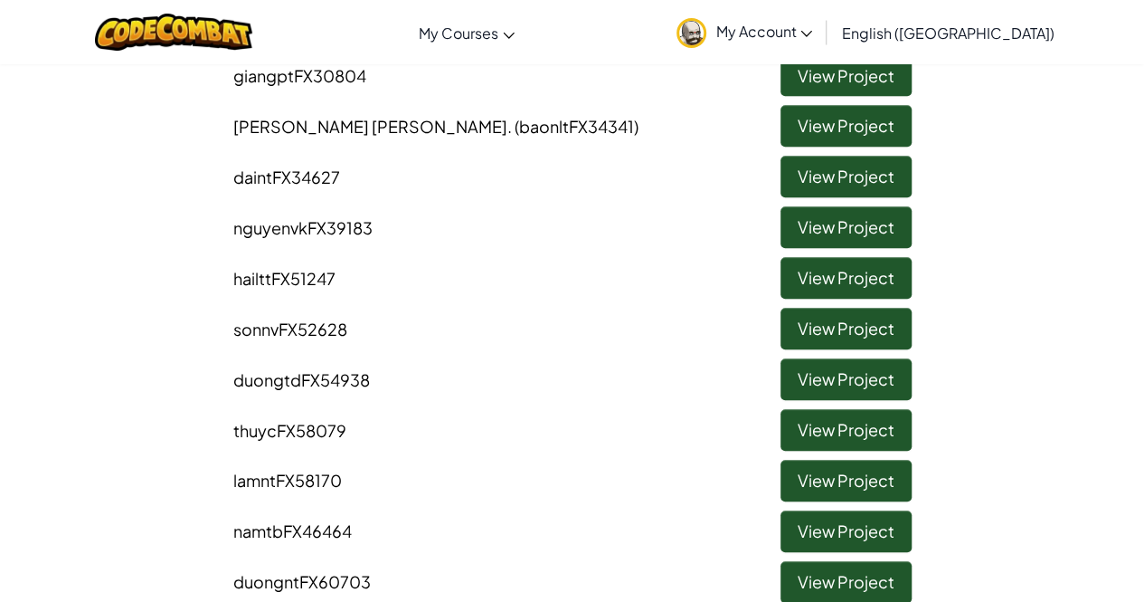
scroll to position [612, 0]
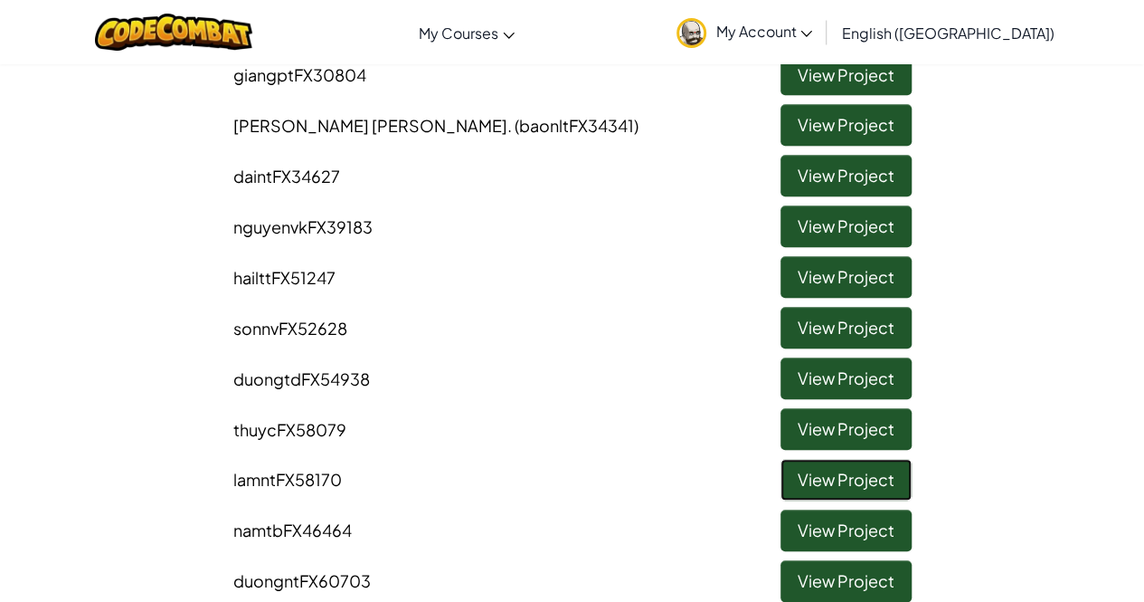
click at [808, 488] on link "View Project" at bounding box center [846, 480] width 131 height 42
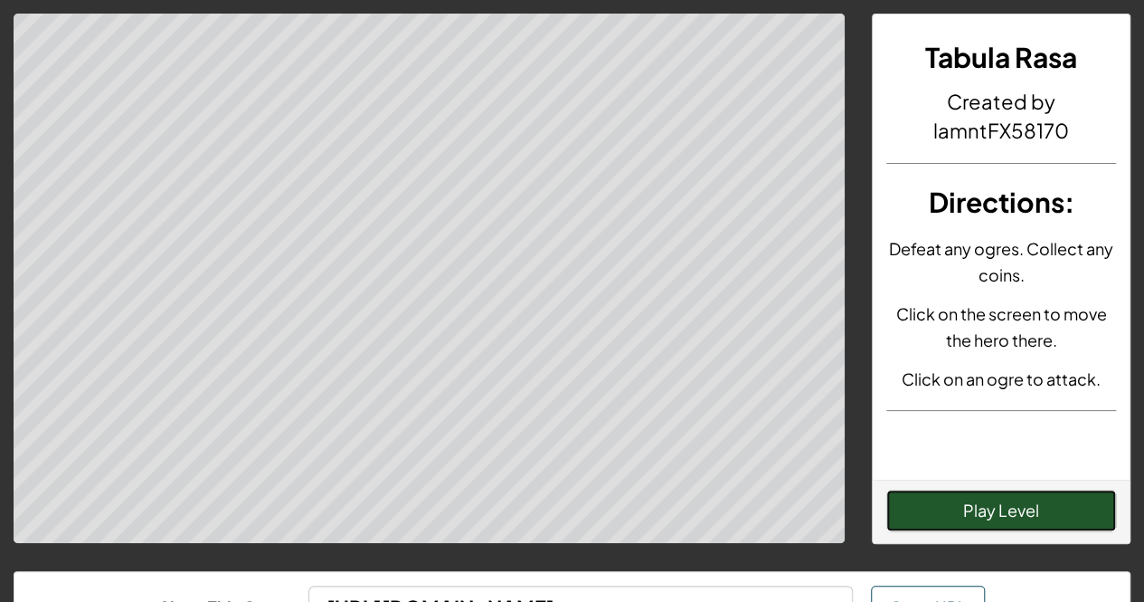
click at [1022, 509] on button "Play Level" at bounding box center [1002, 510] width 230 height 42
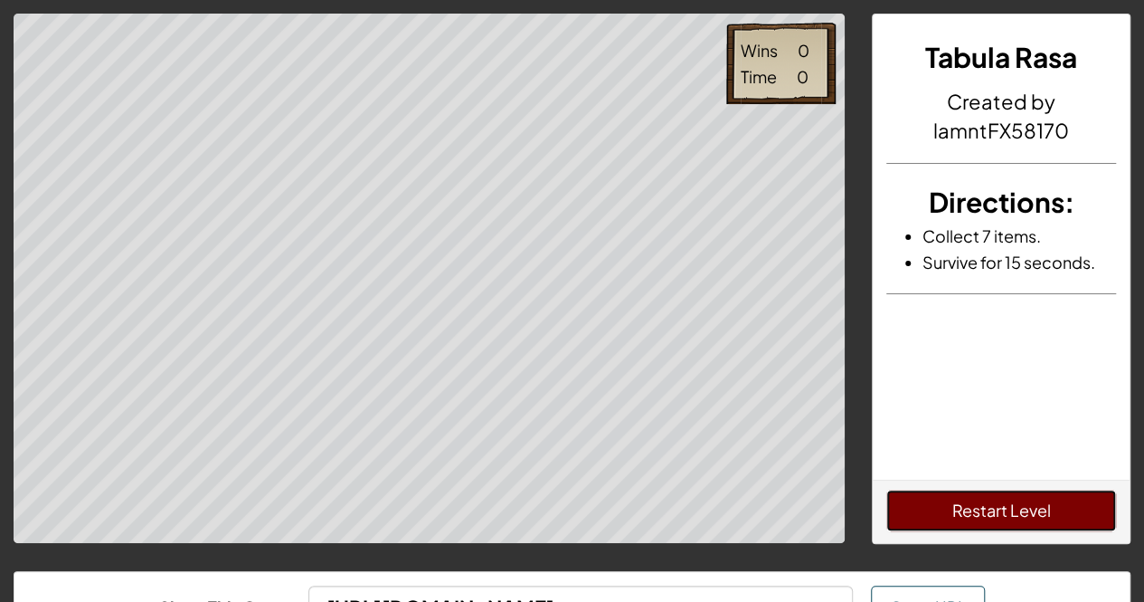
click at [962, 520] on button "Restart Level" at bounding box center [1002, 510] width 230 height 42
click at [953, 501] on button "Restart Level" at bounding box center [1002, 510] width 230 height 42
click at [1061, 518] on button "Restart Level" at bounding box center [1002, 510] width 230 height 42
click at [989, 513] on button "Restart Level" at bounding box center [1002, 510] width 230 height 42
click at [919, 517] on button "Restart Level" at bounding box center [1002, 510] width 230 height 42
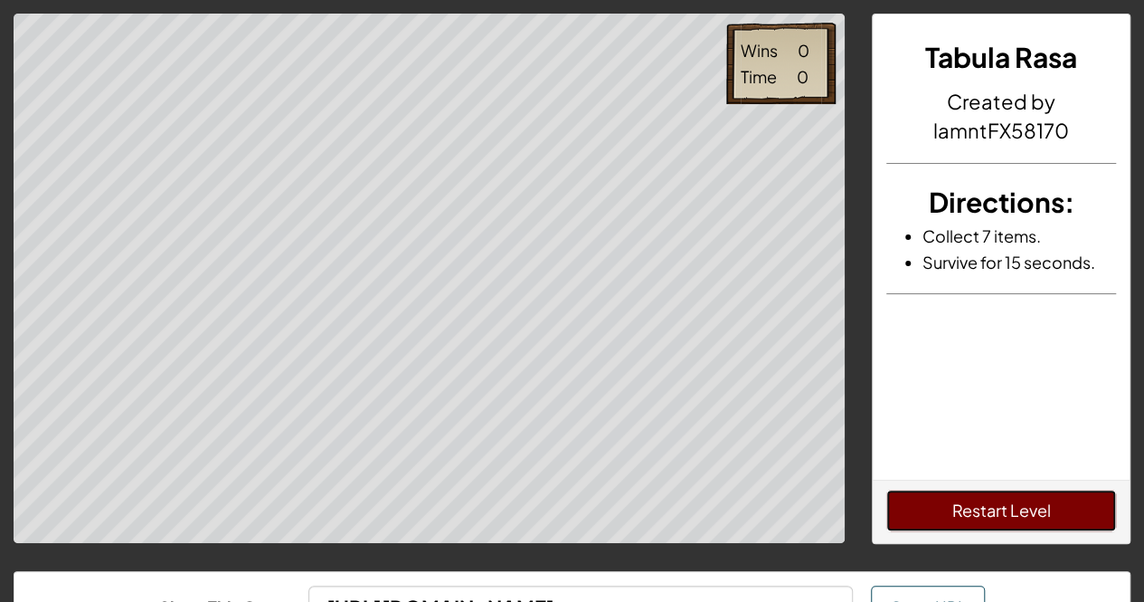
click at [995, 521] on button "Restart Level" at bounding box center [1002, 510] width 230 height 42
click at [959, 498] on button "Restart Level" at bounding box center [1002, 510] width 230 height 42
click at [941, 497] on button "Restart Level" at bounding box center [1002, 510] width 230 height 42
click at [928, 504] on button "Restart Level" at bounding box center [1002, 510] width 230 height 42
click at [1010, 527] on button "Restart Level" at bounding box center [1002, 510] width 230 height 42
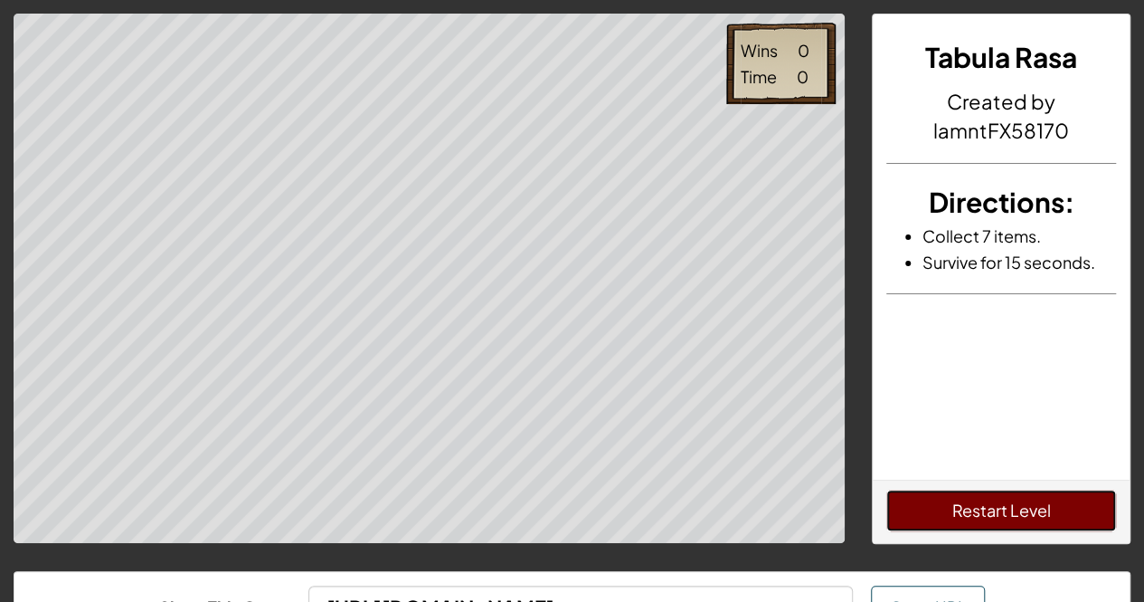
click at [967, 506] on button "Restart Level" at bounding box center [1002, 510] width 230 height 42
click at [924, 495] on button "Restart Level" at bounding box center [1002, 510] width 230 height 42
click at [1041, 513] on button "Restart Level" at bounding box center [1002, 510] width 230 height 42
click at [970, 511] on button "Restart Level" at bounding box center [1002, 510] width 230 height 42
click at [1013, 503] on button "Restart Level" at bounding box center [1002, 510] width 230 height 42
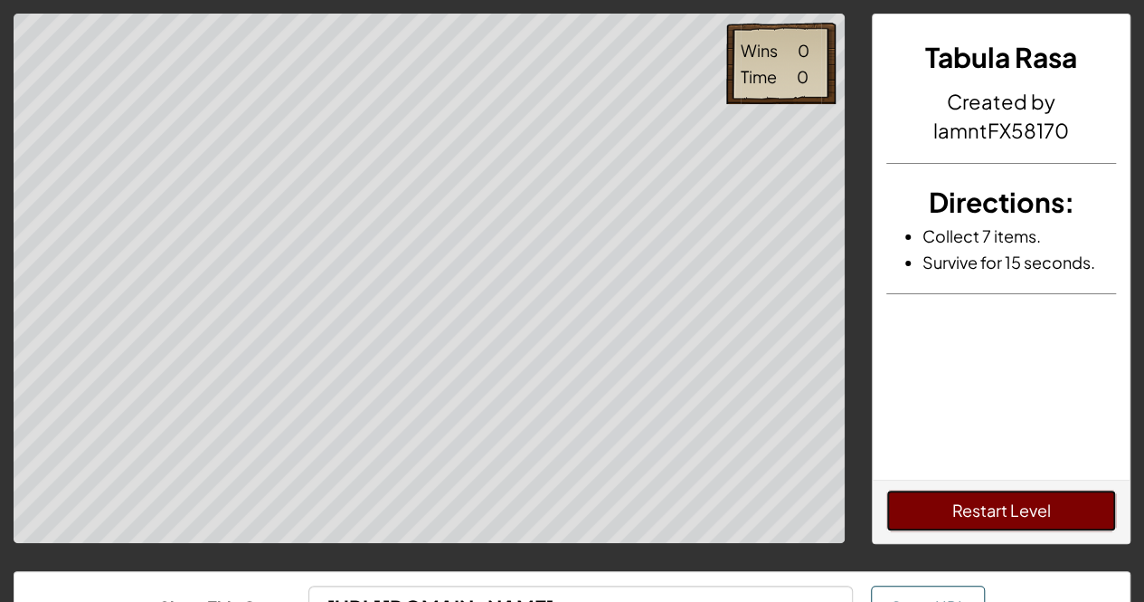
click at [956, 513] on button "Restart Level" at bounding box center [1002, 510] width 230 height 42
click at [953, 498] on button "Restart Level" at bounding box center [1002, 510] width 230 height 42
click at [938, 513] on button "Restart Level" at bounding box center [1002, 510] width 230 height 42
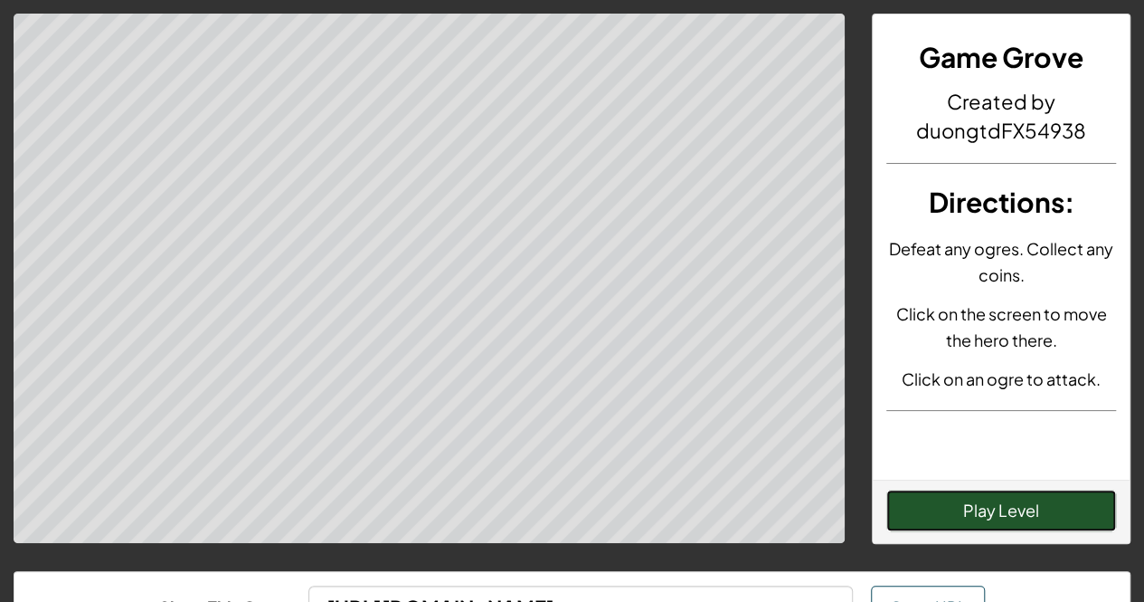
click at [940, 493] on button "Play Level" at bounding box center [1002, 510] width 230 height 42
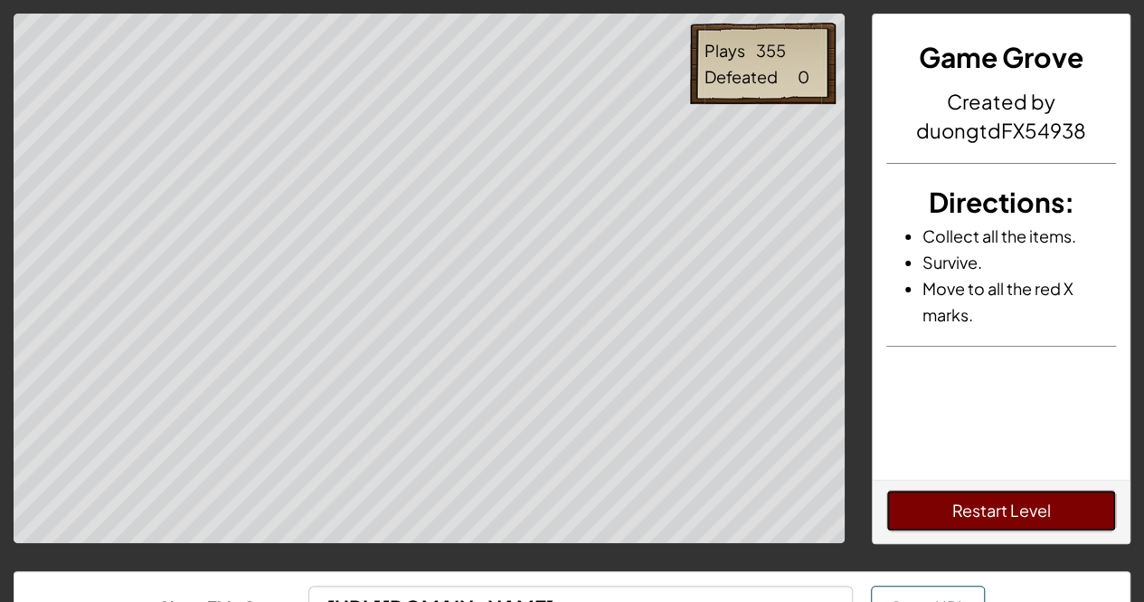
click at [1004, 496] on button "Restart Level" at bounding box center [1002, 510] width 230 height 42
click at [968, 515] on button "Restart Level" at bounding box center [1002, 510] width 230 height 42
click at [201, 53] on div "Plays 356 Defeated 0 Game Grove Created by duongtdFX54938 Directions : Collect …" at bounding box center [572, 372] width 1144 height 745
click at [990, 497] on button "Restart Level" at bounding box center [1002, 510] width 230 height 42
click at [995, 497] on button "Restart Level" at bounding box center [1002, 510] width 230 height 42
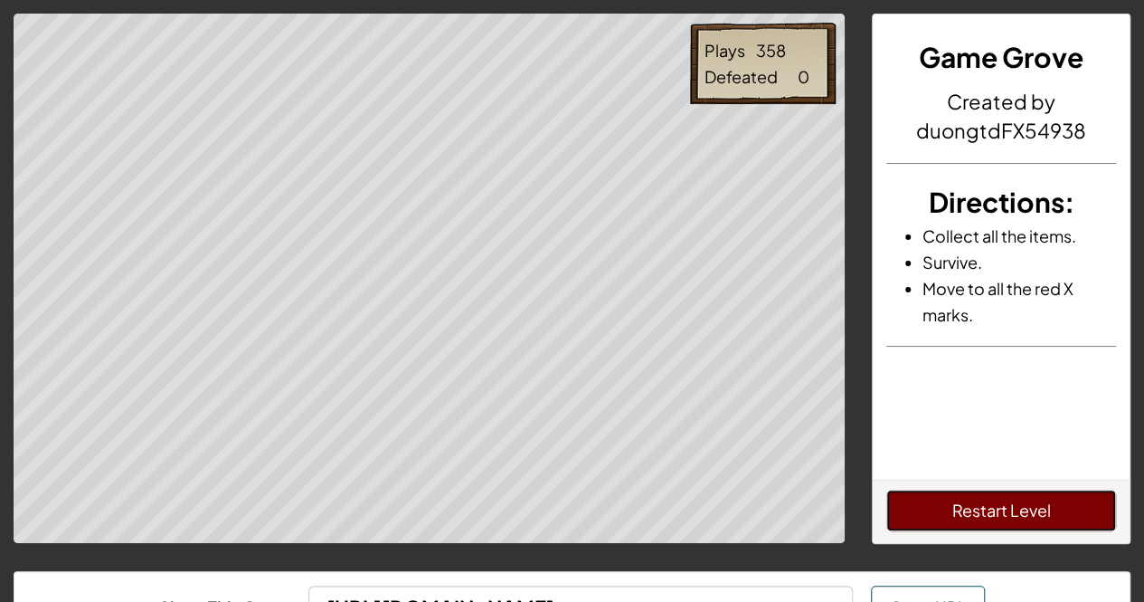
click at [982, 495] on button "Restart Level" at bounding box center [1002, 510] width 230 height 42
click at [991, 517] on button "Restart Level" at bounding box center [1002, 510] width 230 height 42
click at [936, 500] on button "Restart Level" at bounding box center [1002, 510] width 230 height 42
click at [956, 506] on button "Restart Level" at bounding box center [1002, 510] width 230 height 42
click at [939, 511] on button "Restart Level" at bounding box center [1002, 510] width 230 height 42
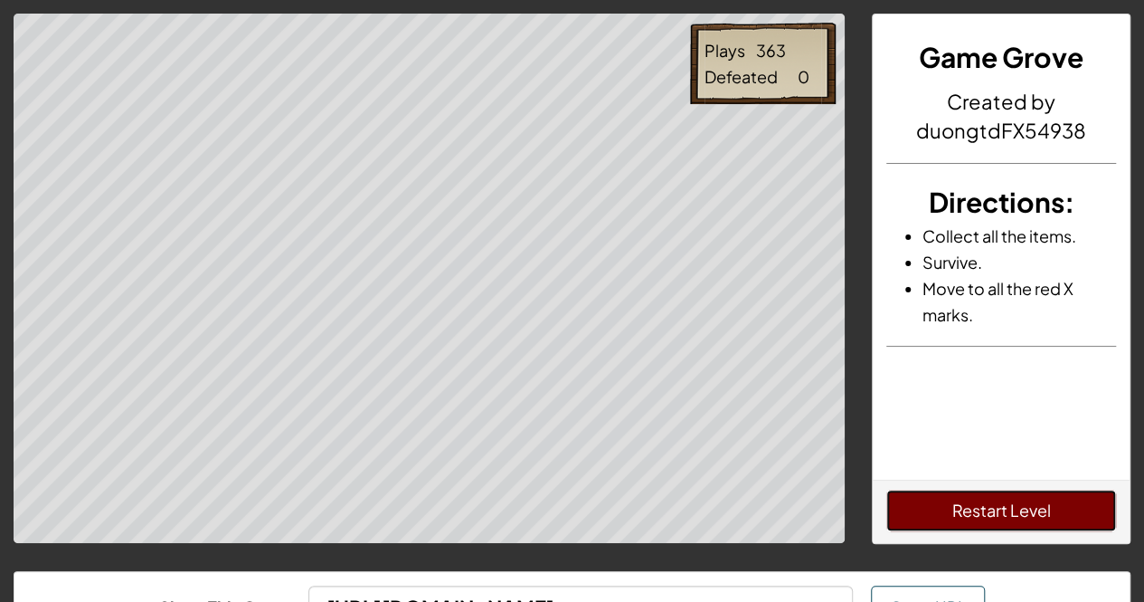
click at [921, 498] on button "Restart Level" at bounding box center [1002, 510] width 230 height 42
click at [929, 493] on button "Restart Level" at bounding box center [1002, 510] width 230 height 42
click at [923, 498] on button "Restart Level" at bounding box center [1002, 510] width 230 height 42
click at [918, 516] on button "Restart Level" at bounding box center [1002, 510] width 230 height 42
click at [972, 489] on button "Restart Level" at bounding box center [1002, 510] width 230 height 42
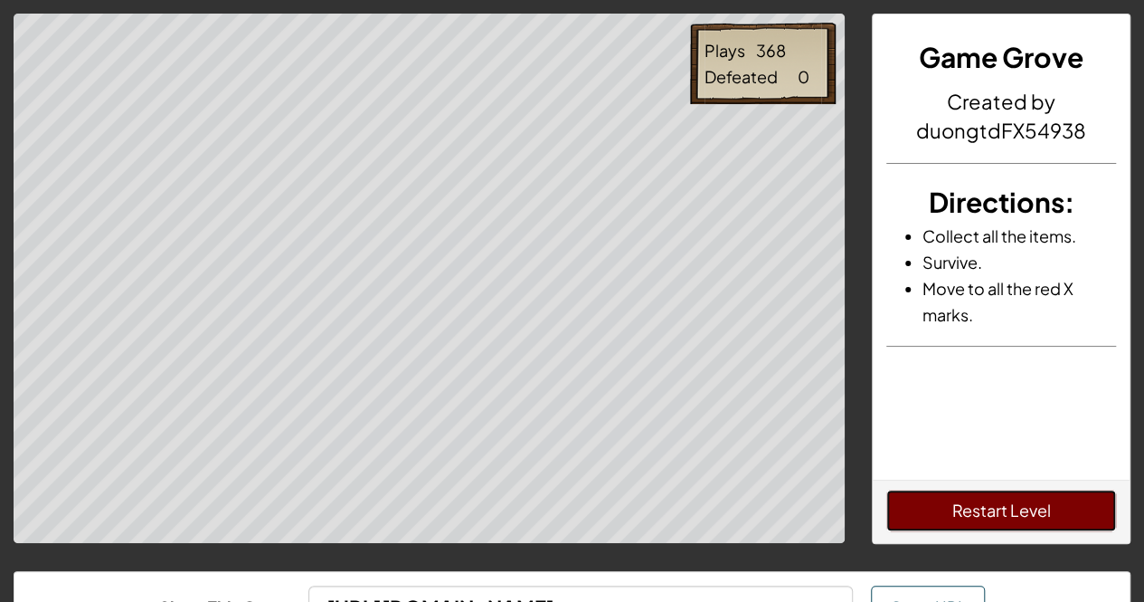
click at [1024, 520] on button "Restart Level" at bounding box center [1002, 510] width 230 height 42
click at [901, 500] on button "Restart Level" at bounding box center [1002, 510] width 230 height 42
click at [910, 511] on button "Restart Level" at bounding box center [1002, 510] width 230 height 42
click at [1007, 511] on button "Restart Level" at bounding box center [1002, 510] width 230 height 42
click at [930, 522] on button "Restart Level" at bounding box center [1002, 510] width 230 height 42
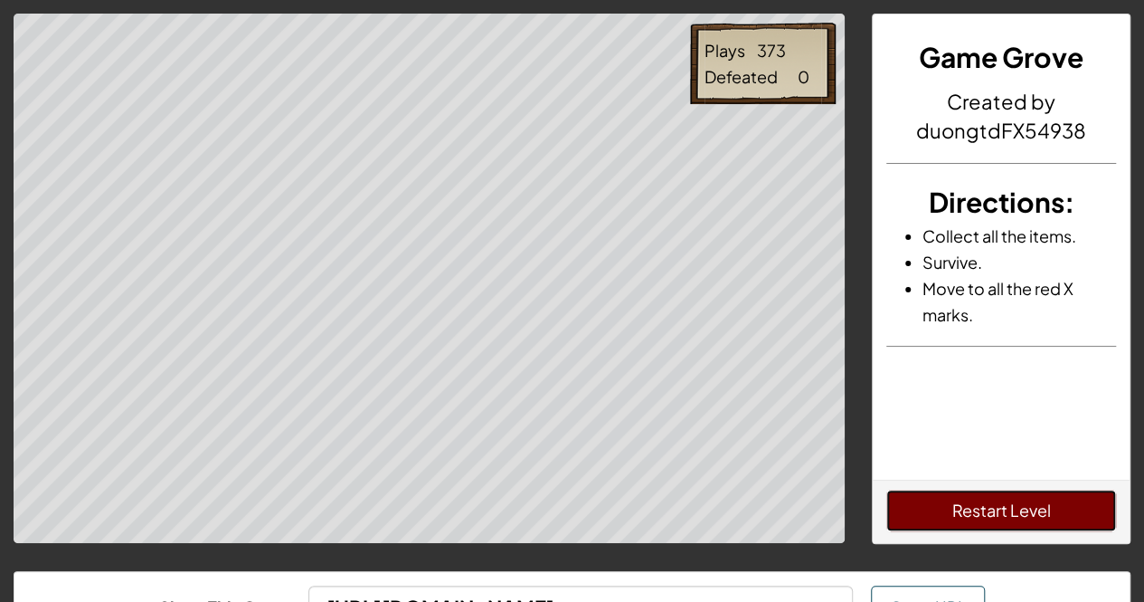
click at [934, 509] on button "Restart Level" at bounding box center [1002, 510] width 230 height 42
click at [405, 0] on html "Plays 374 Defeated 0 Game Grove Created by duongtdFX54938 Directions : Collect …" at bounding box center [572, 372] width 1144 height 745
click at [894, 502] on button "Restart Level" at bounding box center [1002, 510] width 230 height 42
click at [952, 508] on button "Restart Level" at bounding box center [1002, 510] width 230 height 42
click at [896, 500] on button "Restart Level" at bounding box center [1002, 510] width 230 height 42
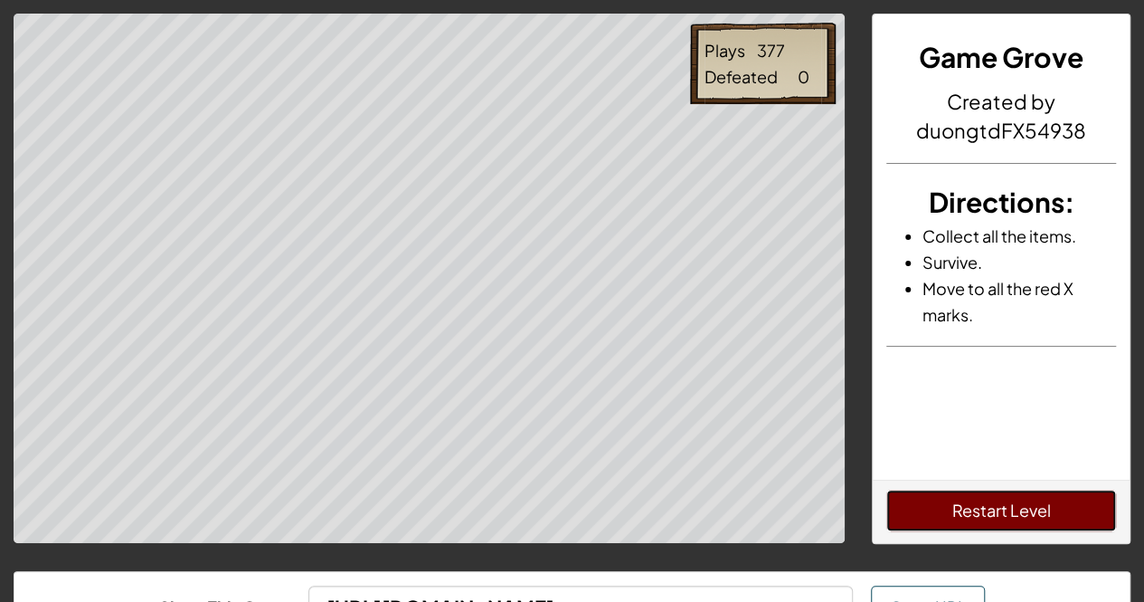
click at [900, 511] on button "Restart Level" at bounding box center [1002, 510] width 230 height 42
